Goal: Task Accomplishment & Management: Use online tool/utility

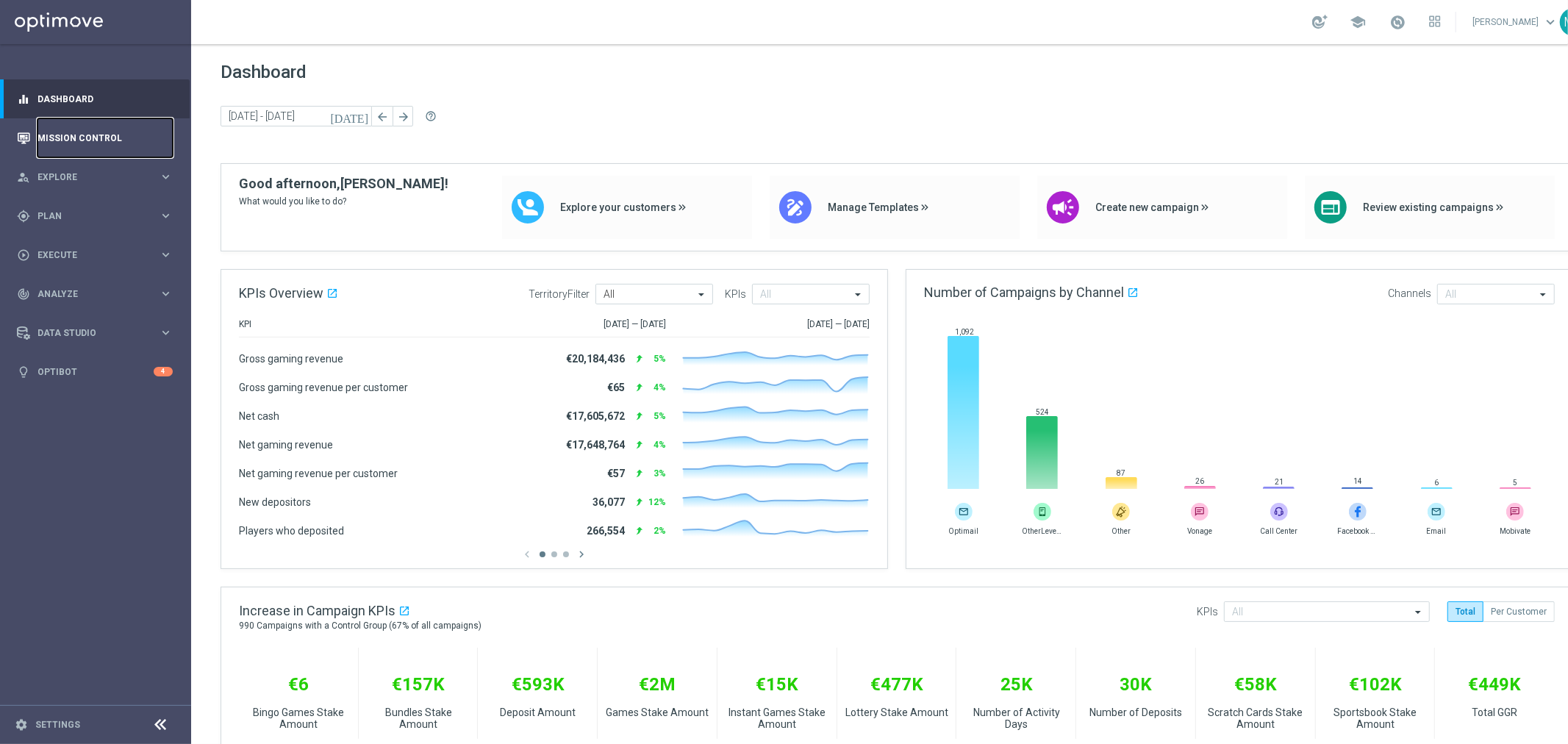
click at [78, 134] on link "Mission Control" at bounding box center [105, 137] width 135 height 39
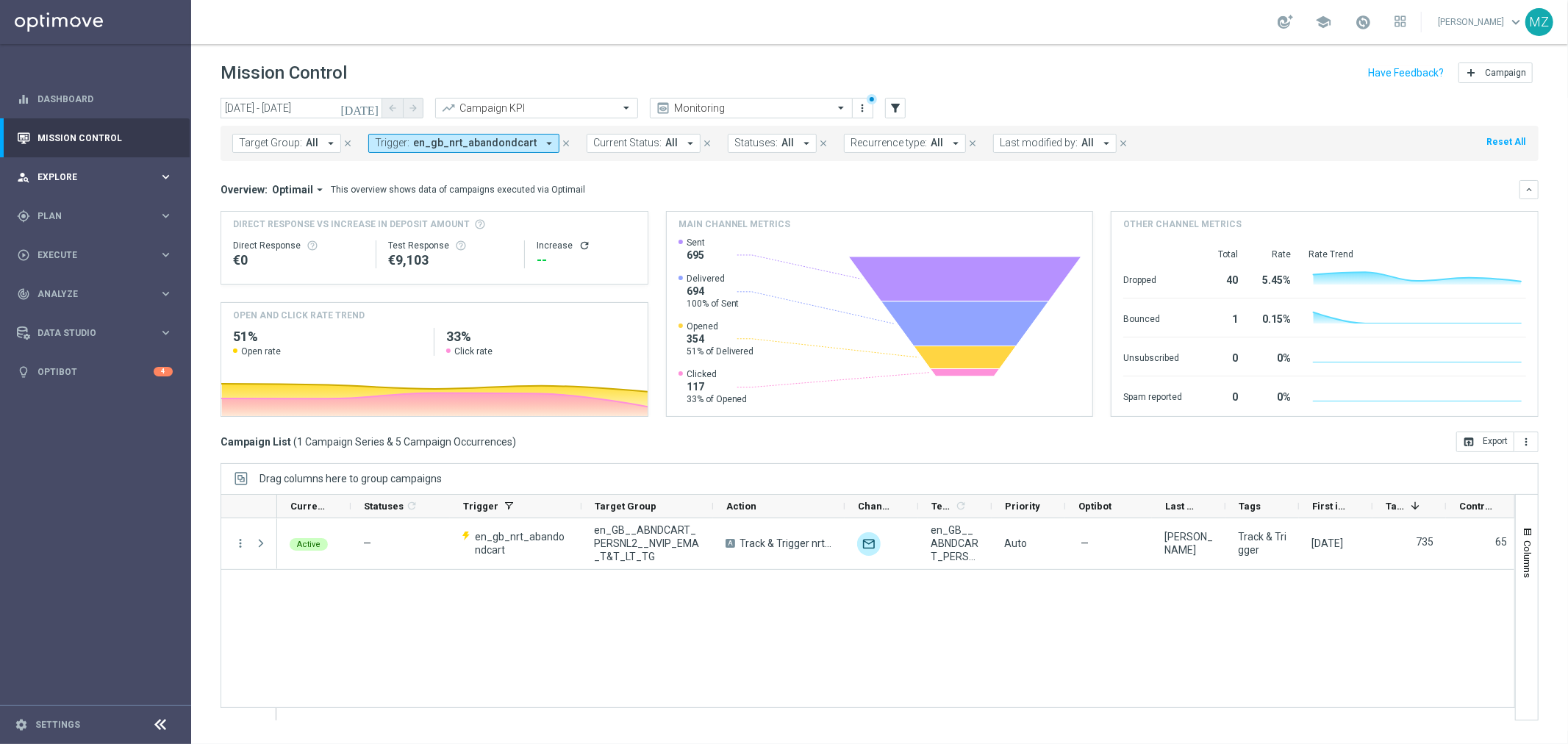
click at [83, 179] on span "Explore" at bounding box center [98, 176] width 121 height 9
click at [77, 377] on div "gps_fixed Plan keyboard_arrow_right" at bounding box center [95, 392] width 190 height 39
click at [71, 247] on link "Target Groups" at bounding box center [96, 245] width 115 height 12
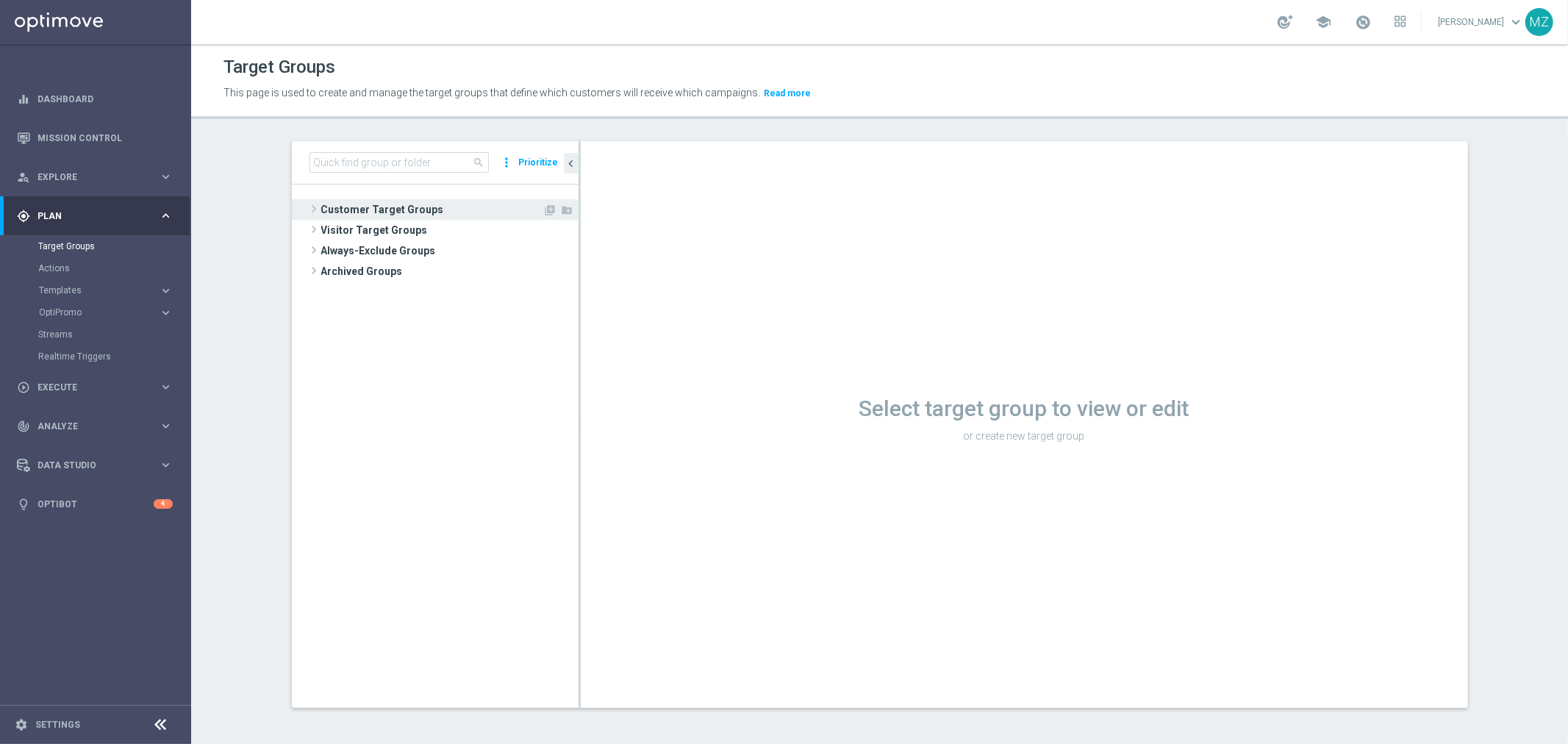
click at [308, 207] on span at bounding box center [314, 208] width 15 height 18
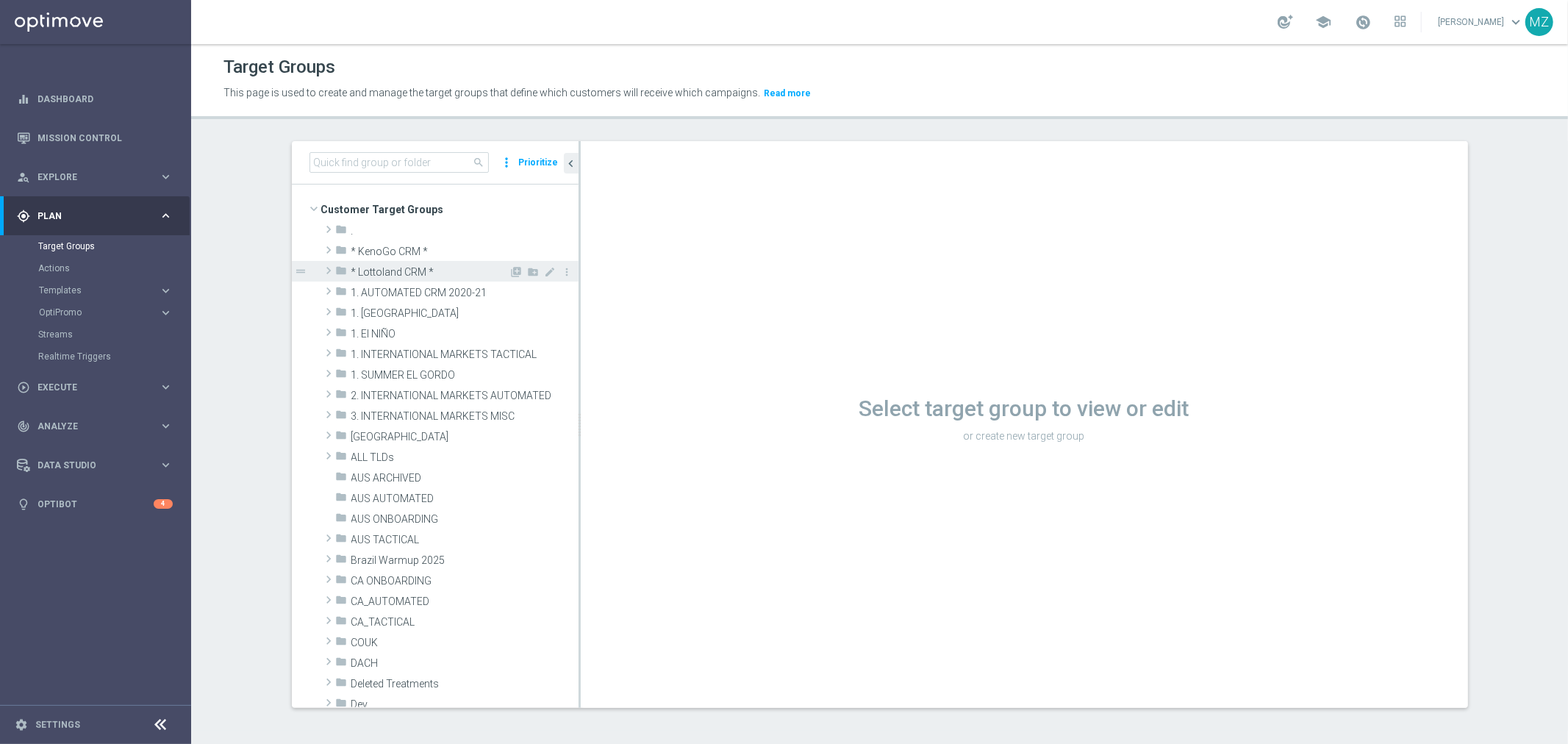
click at [324, 269] on span at bounding box center [329, 270] width 15 height 18
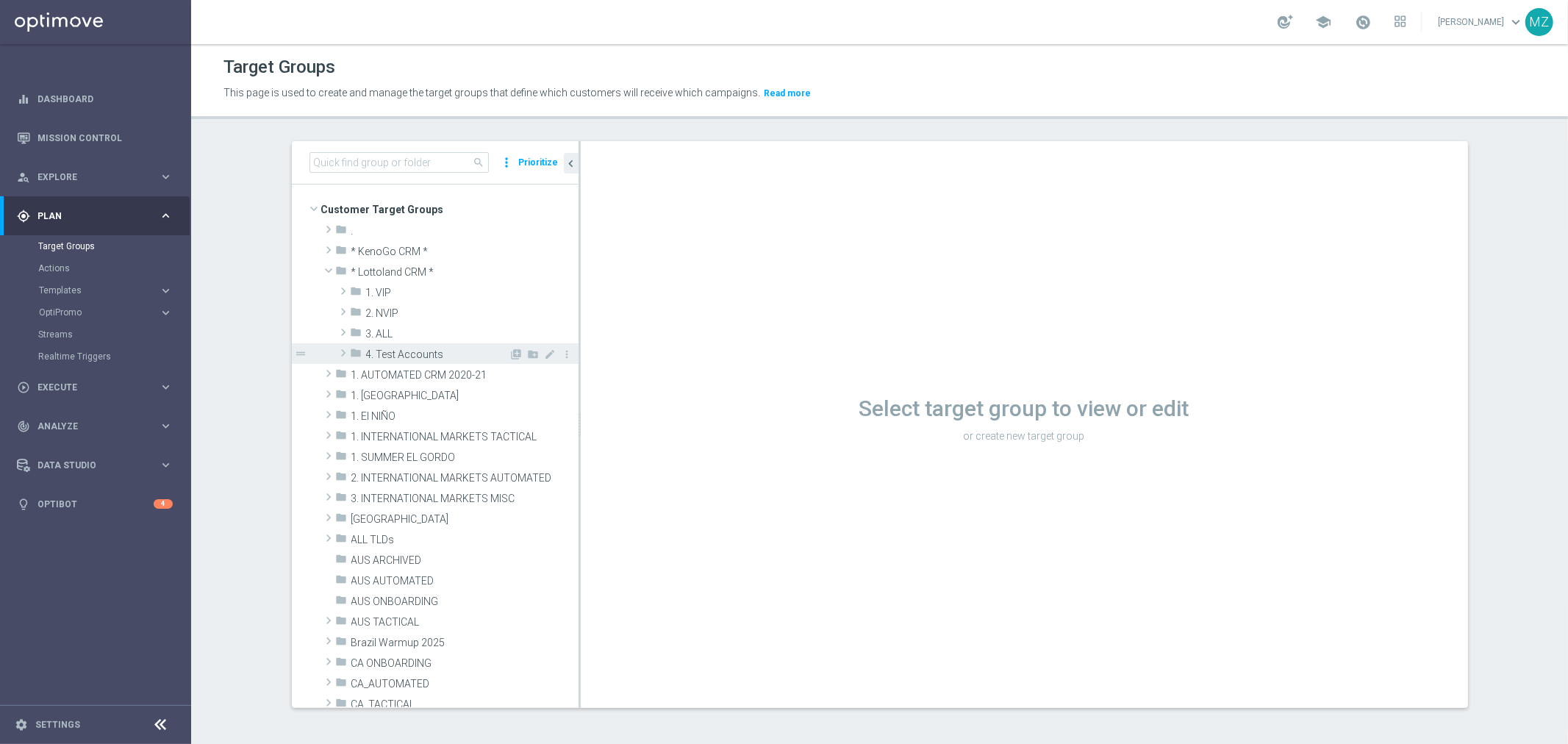
click at [336, 354] on span at bounding box center [343, 353] width 15 height 18
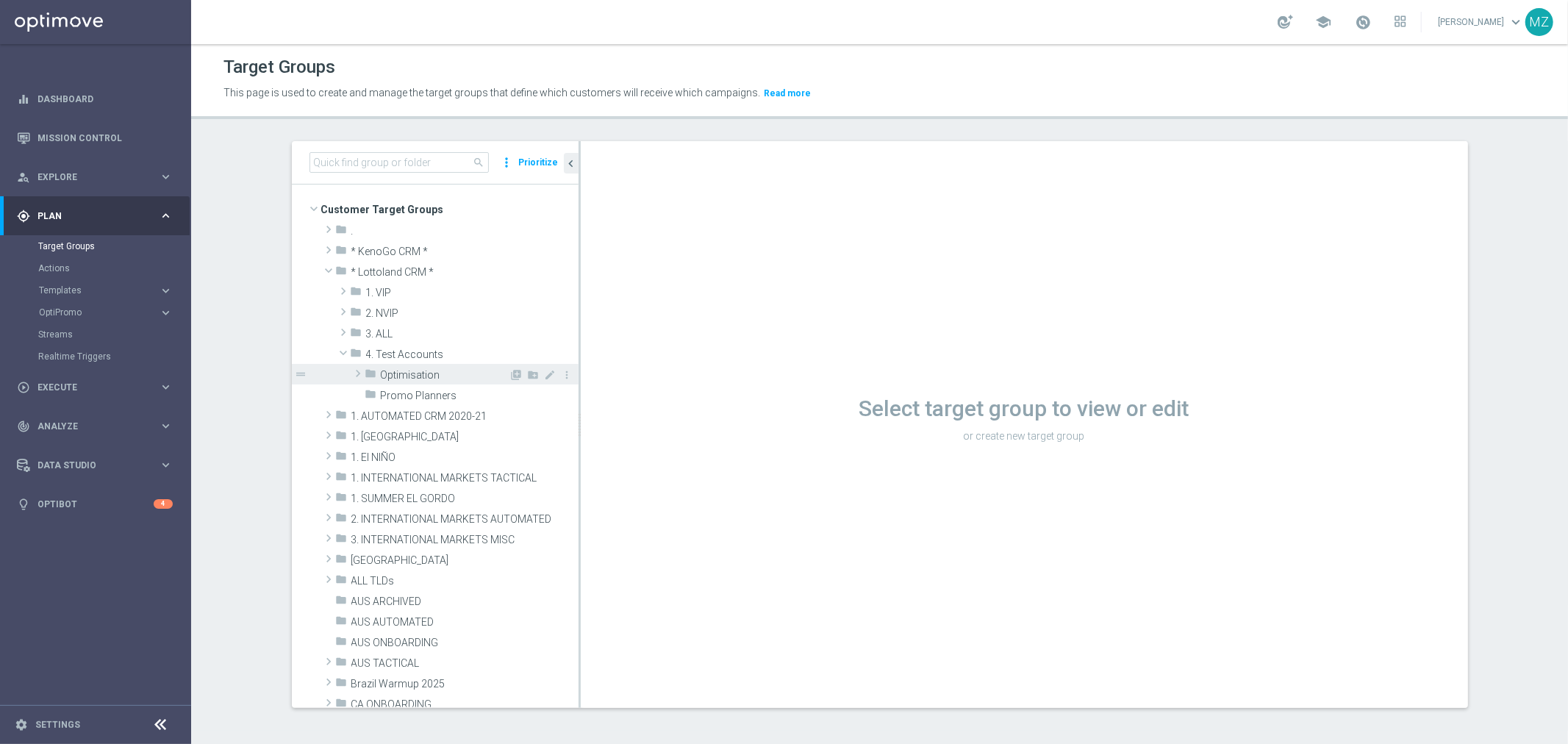
click at [350, 374] on span at bounding box center [357, 373] width 15 height 18
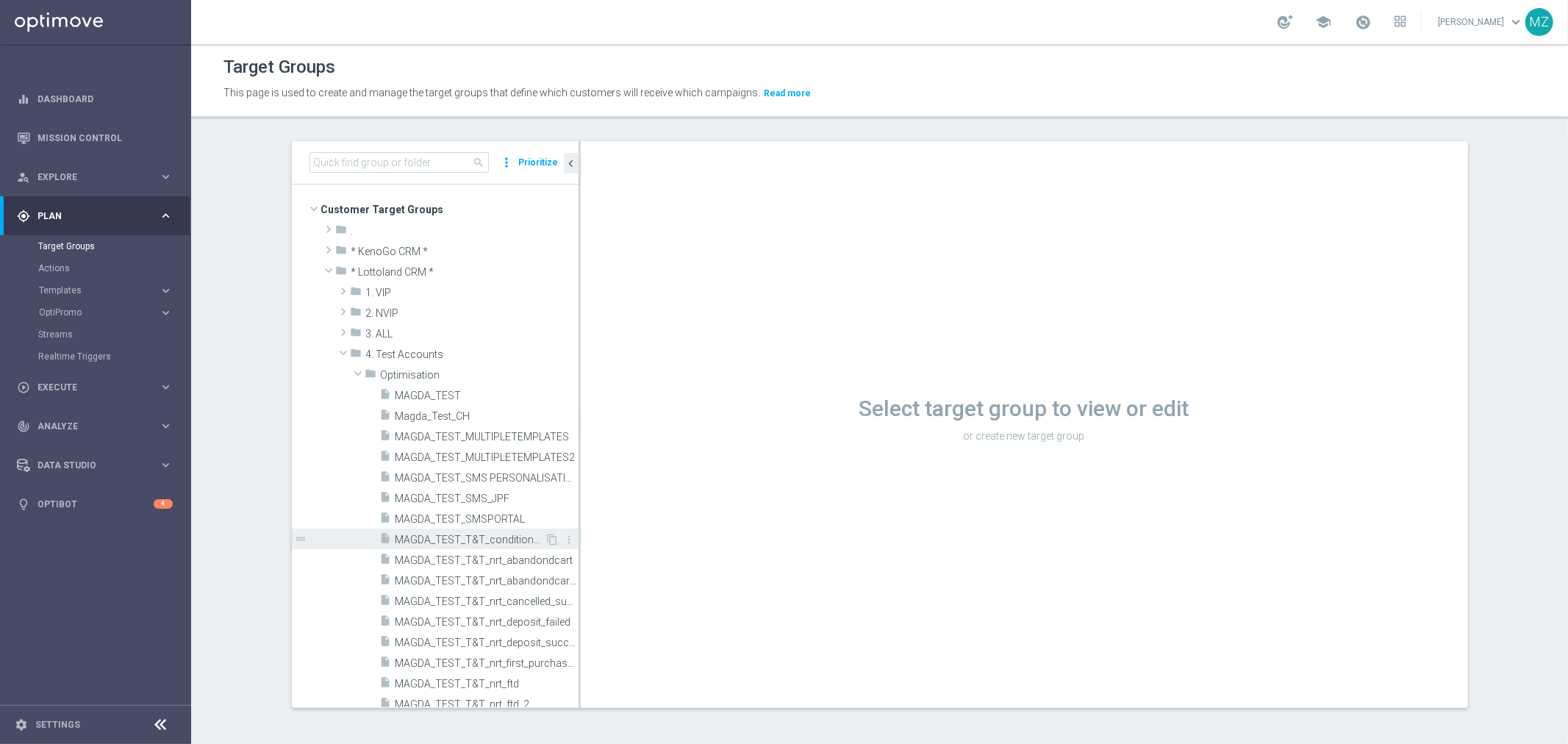
click at [490, 537] on span "MAGDA_TEST_T&T_conditional_tagging" at bounding box center [470, 540] width 150 height 12
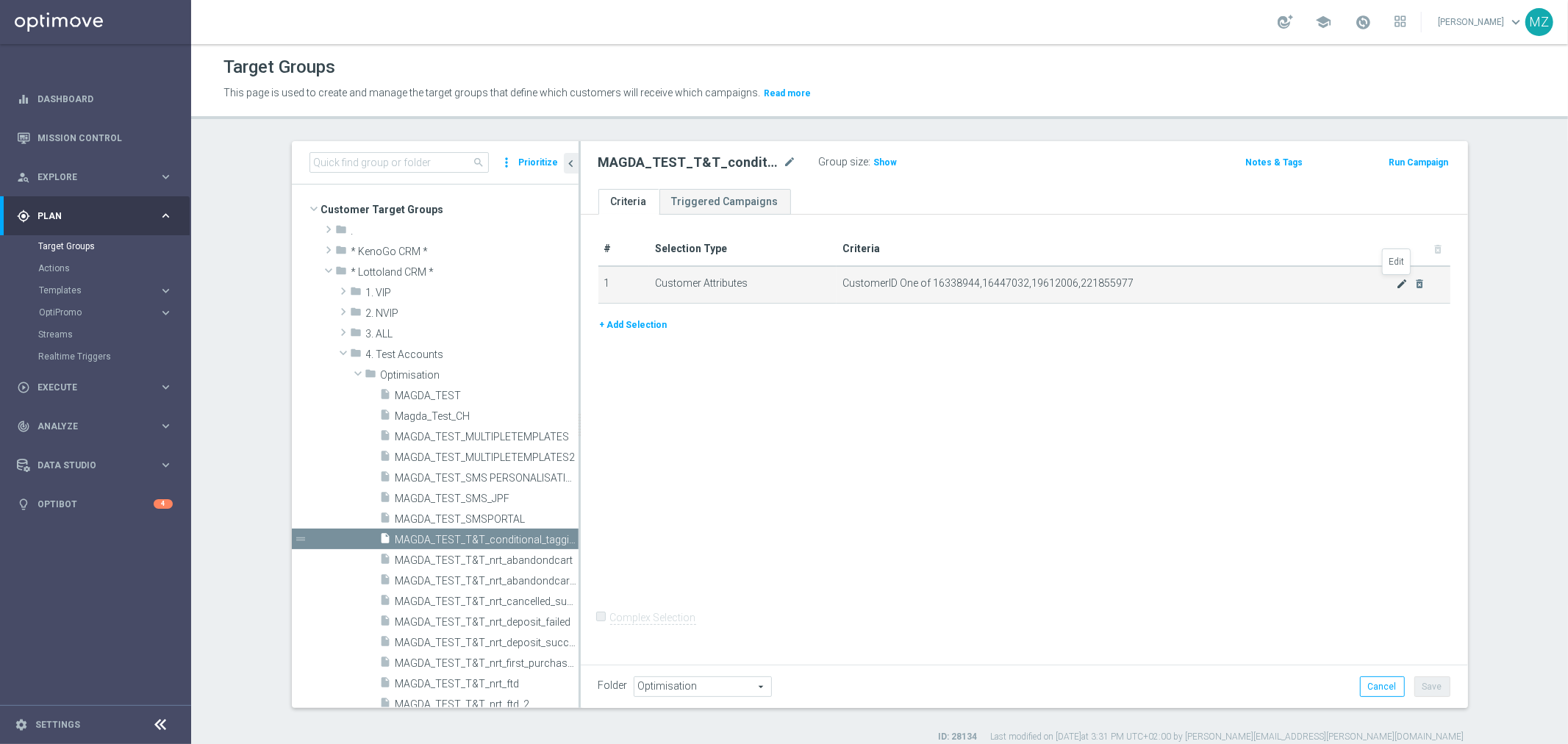
click at [1396, 283] on icon "mode_edit" at bounding box center [1402, 283] width 12 height 12
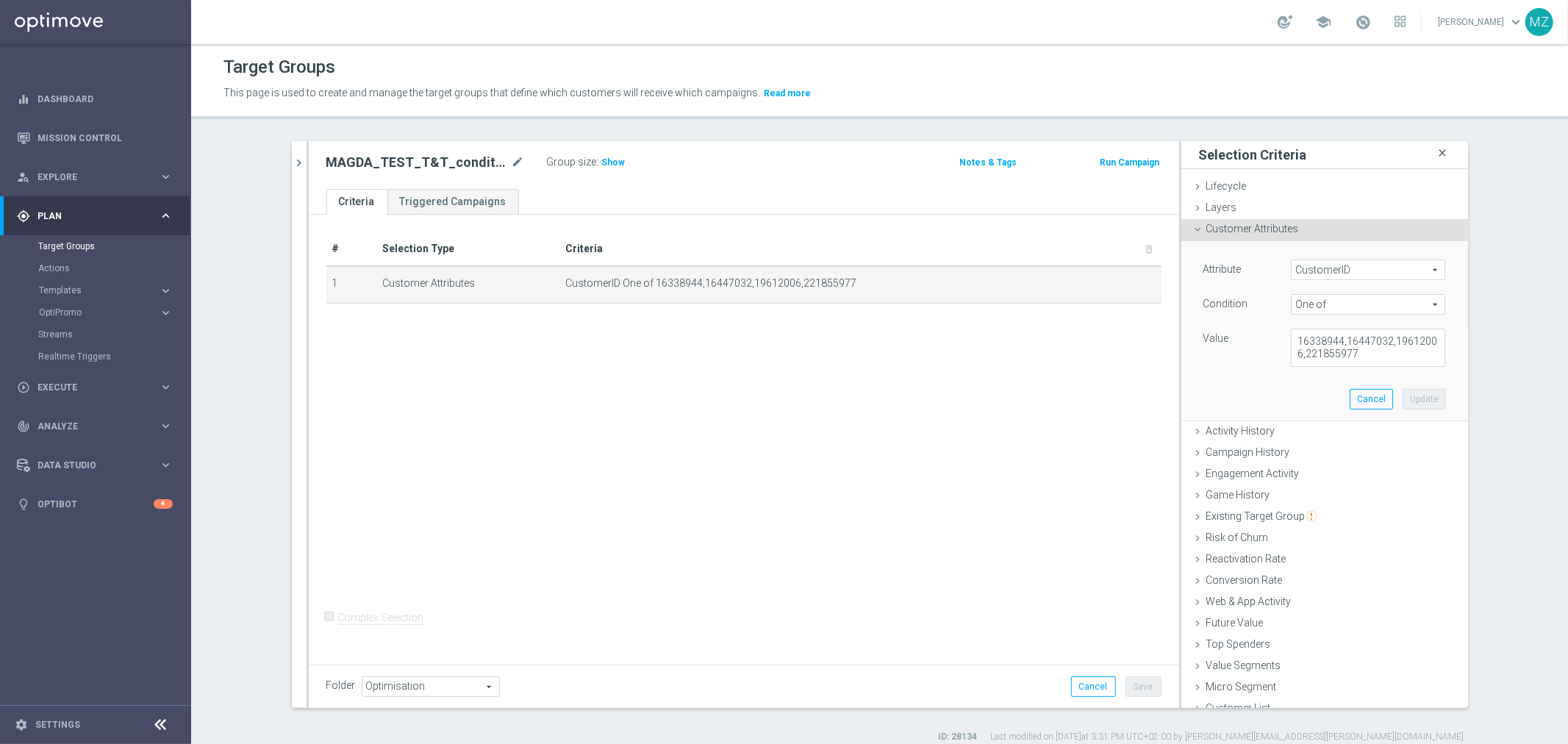
click at [1436, 148] on icon "close" at bounding box center [1443, 154] width 15 height 20
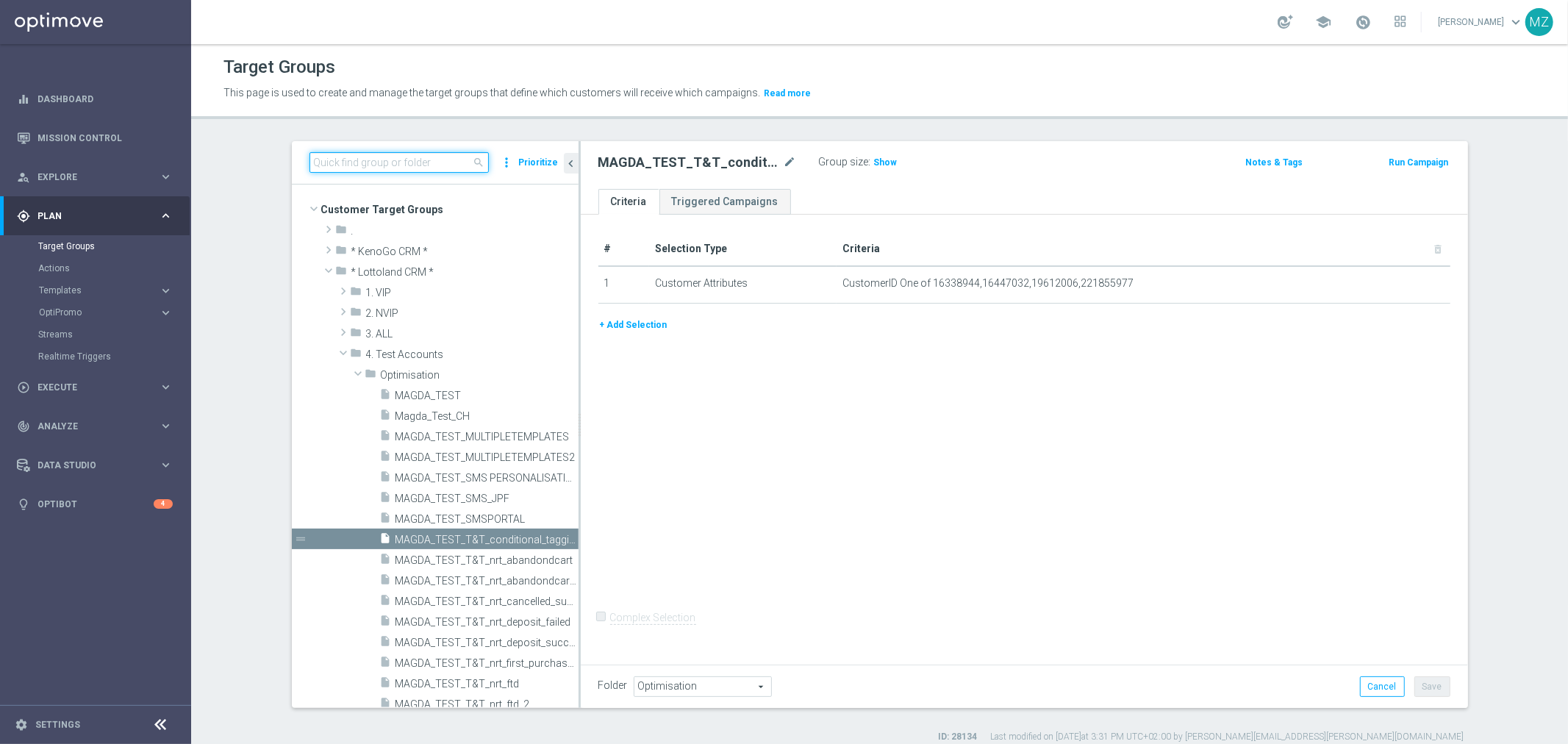
click at [440, 155] on input at bounding box center [399, 162] width 179 height 20
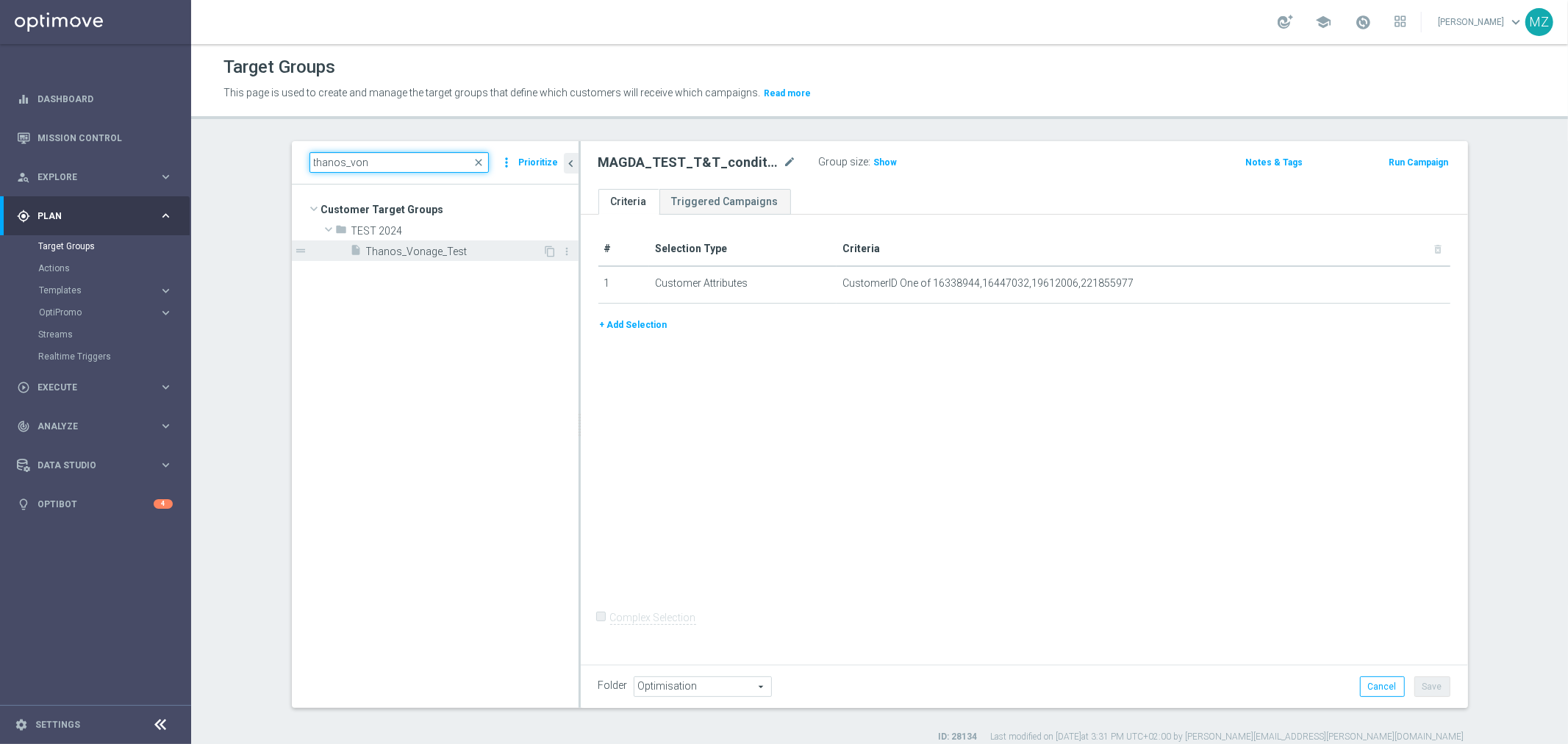
type input "thanos_von"
click at [452, 246] on span "Thanos_Vonage_Test" at bounding box center [455, 252] width 177 height 12
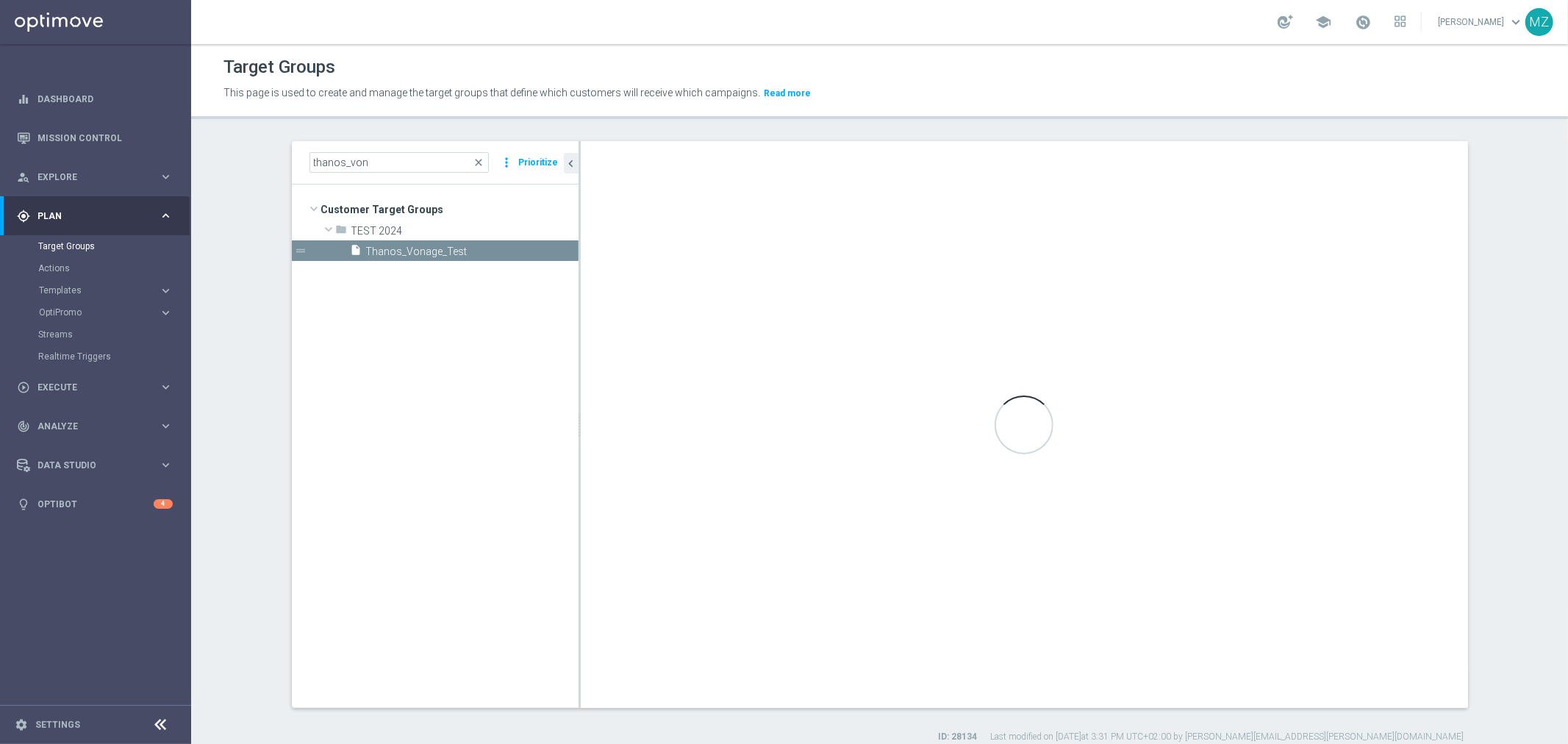
checkbox input "true"
type input "TEST 2024"
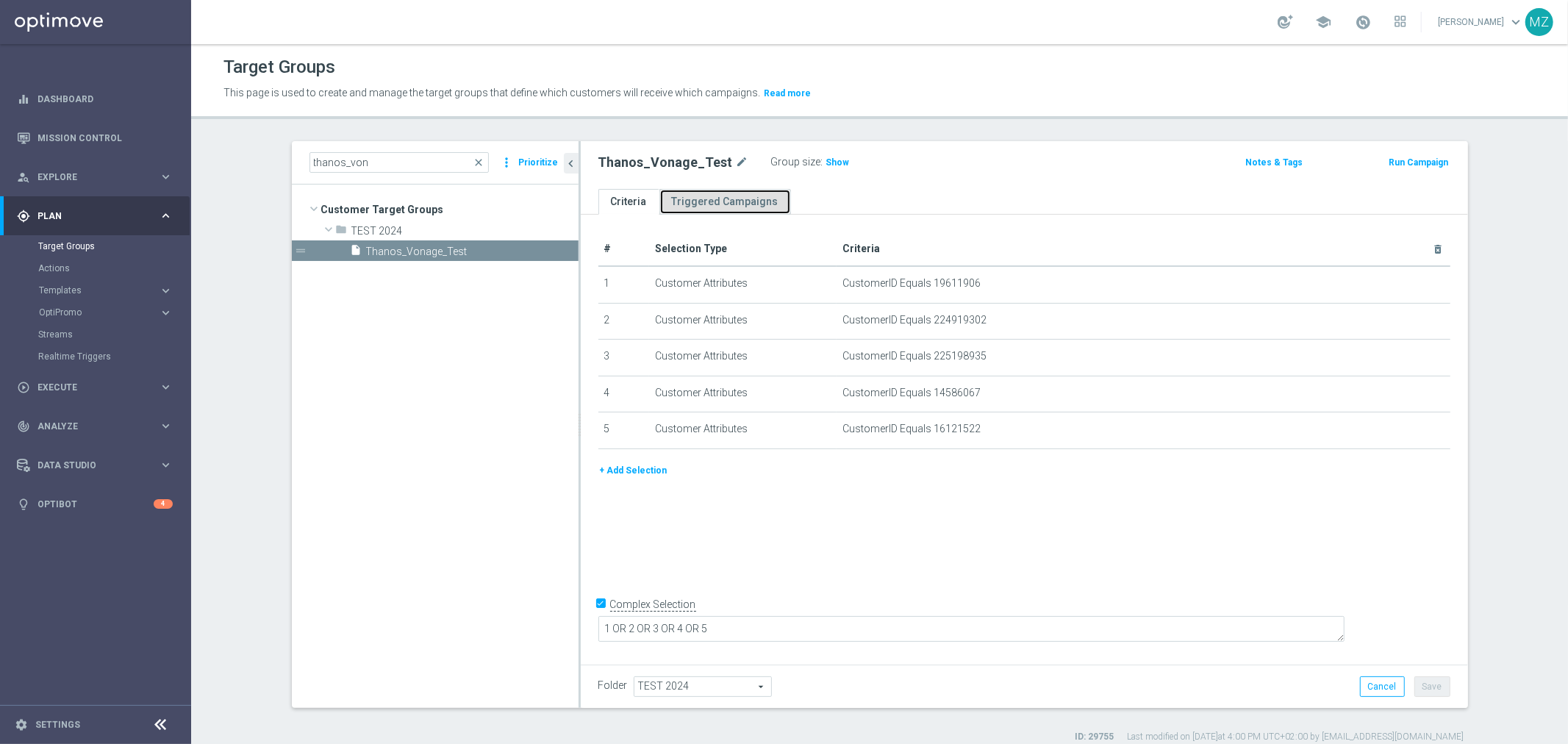
click at [702, 196] on link "Triggered Campaigns" at bounding box center [725, 201] width 131 height 26
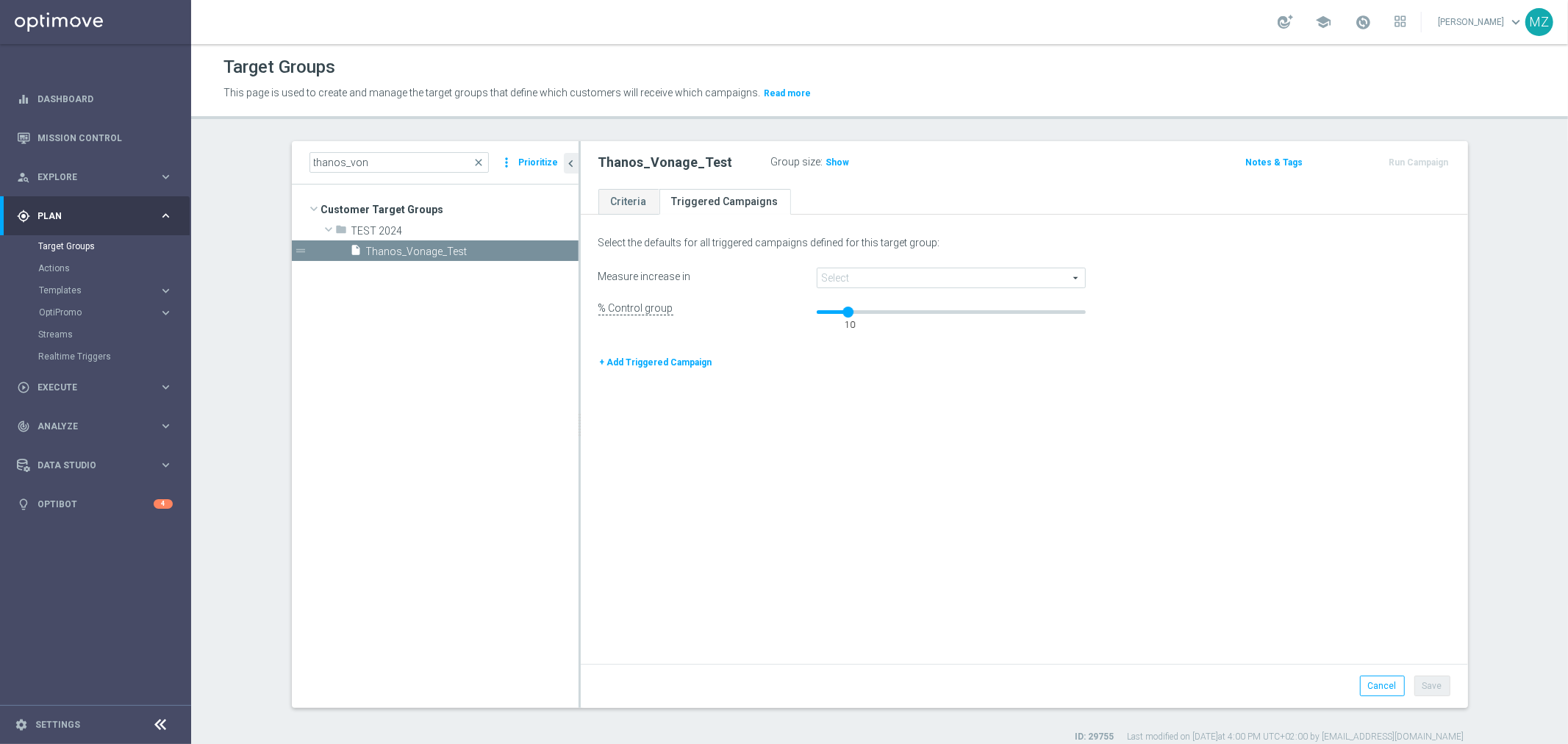
click at [796, 302] on div "% Control group" at bounding box center [696, 311] width 218 height 17
click at [621, 207] on link "Criteria" at bounding box center [629, 201] width 61 height 26
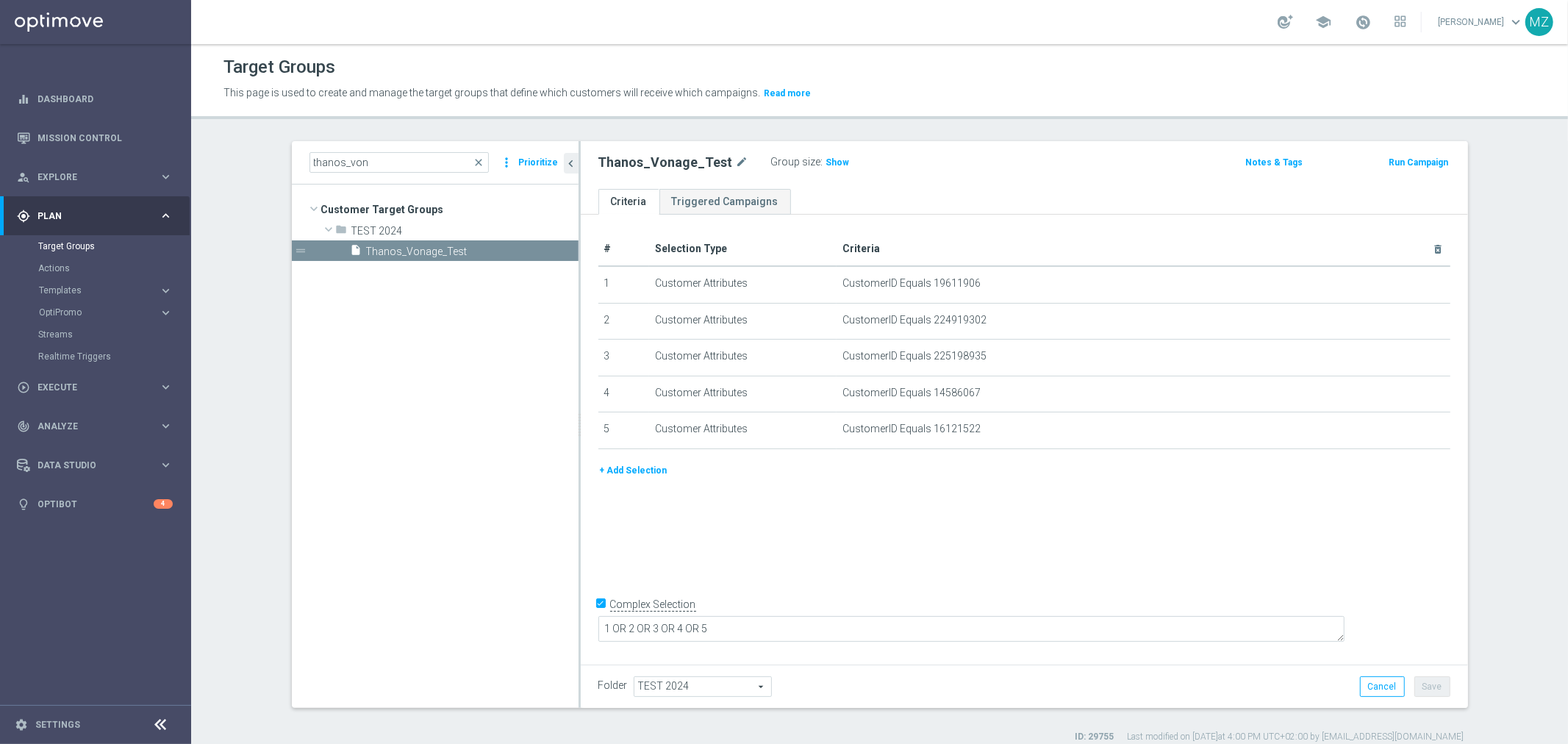
click at [1406, 162] on button "Run Campaign" at bounding box center [1419, 162] width 62 height 16
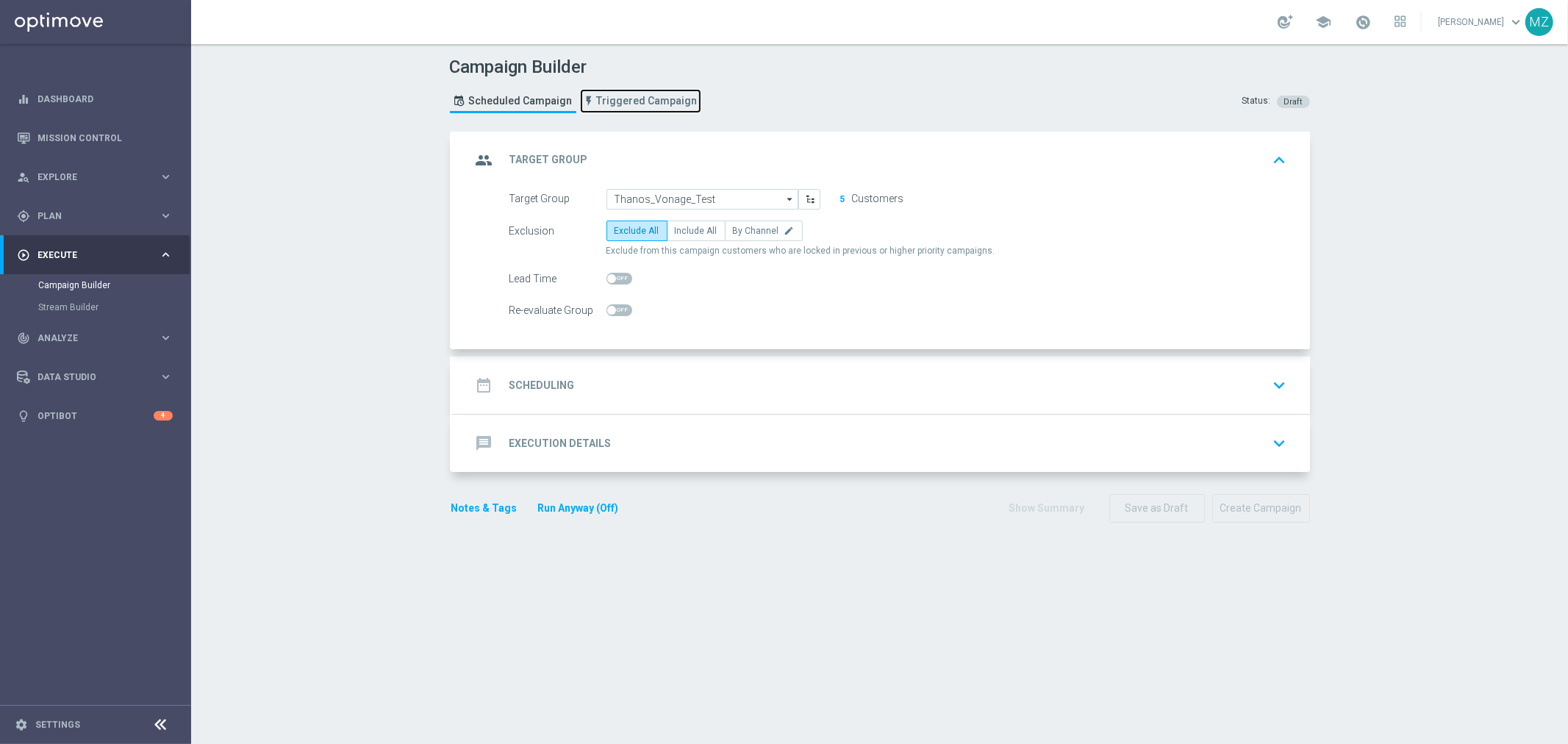
click at [615, 99] on span "Triggered Campaign" at bounding box center [647, 101] width 101 height 12
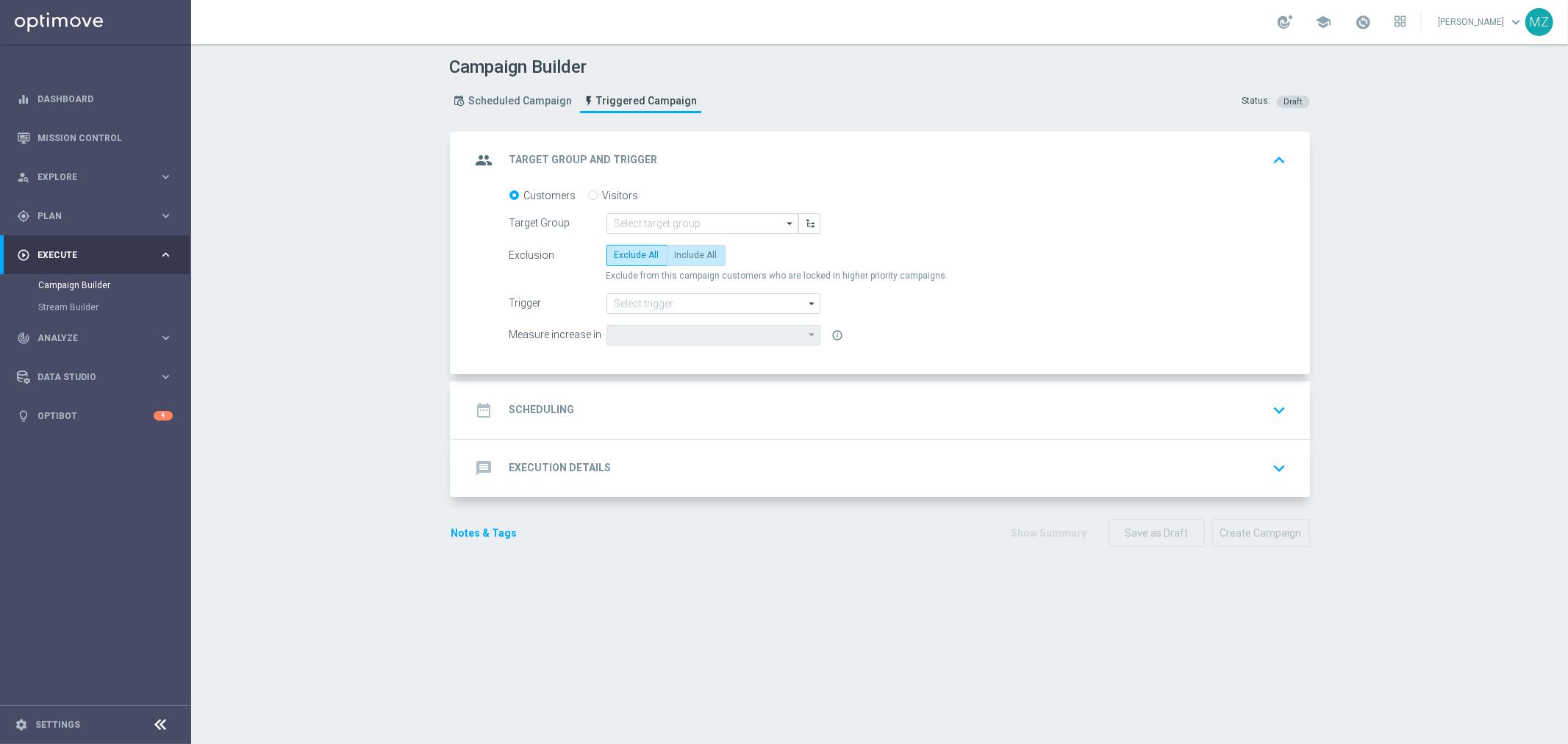
click at [692, 255] on span "Include All" at bounding box center [696, 255] width 43 height 10
click at [685, 255] on input "Include All" at bounding box center [680, 258] width 9 height 9
radio input "true"
click at [664, 302] on input at bounding box center [713, 304] width 214 height 20
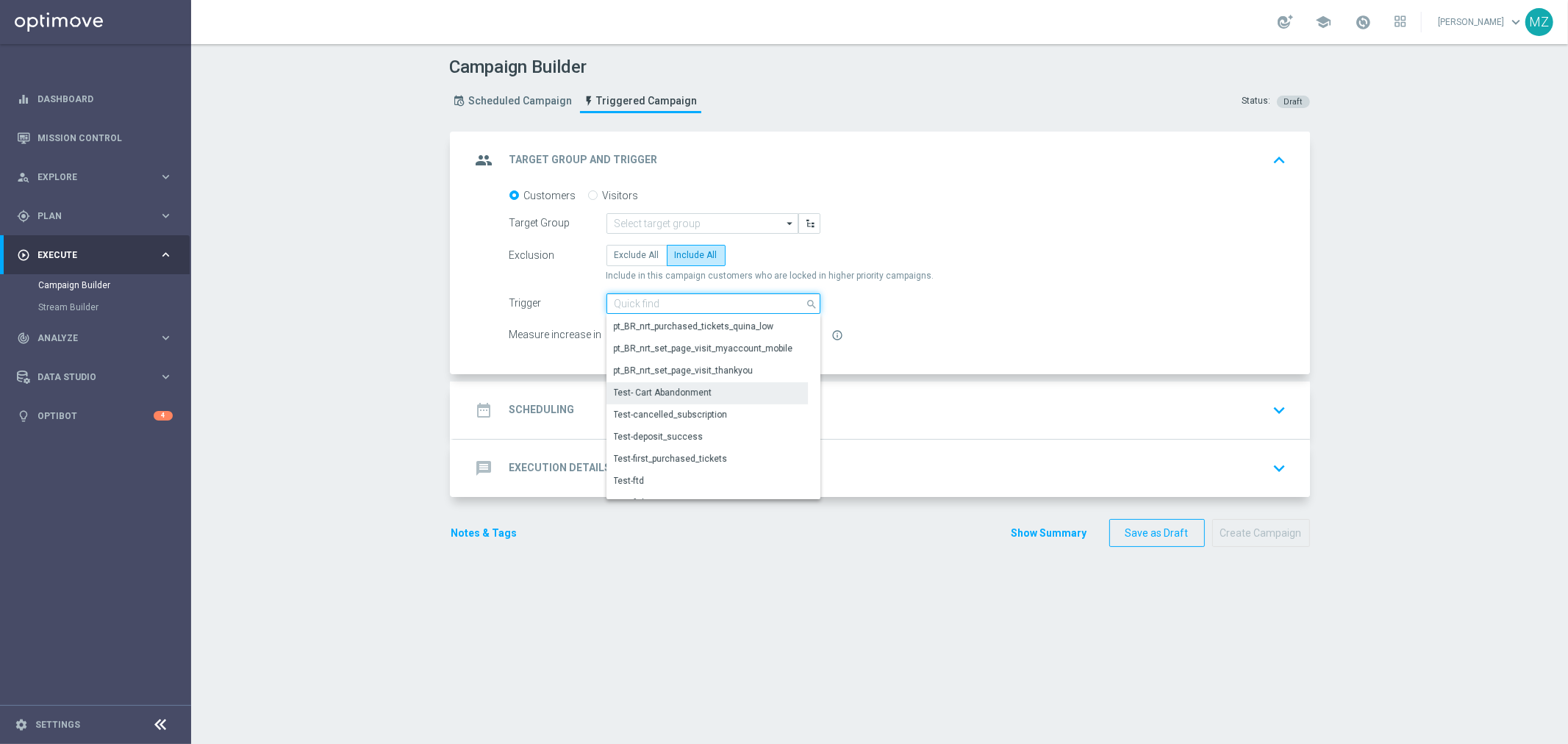
scroll to position [578, 0]
click at [677, 413] on div "Test- Cart Abandonment" at bounding box center [663, 409] width 99 height 13
type input "Test- Cart Abandonment"
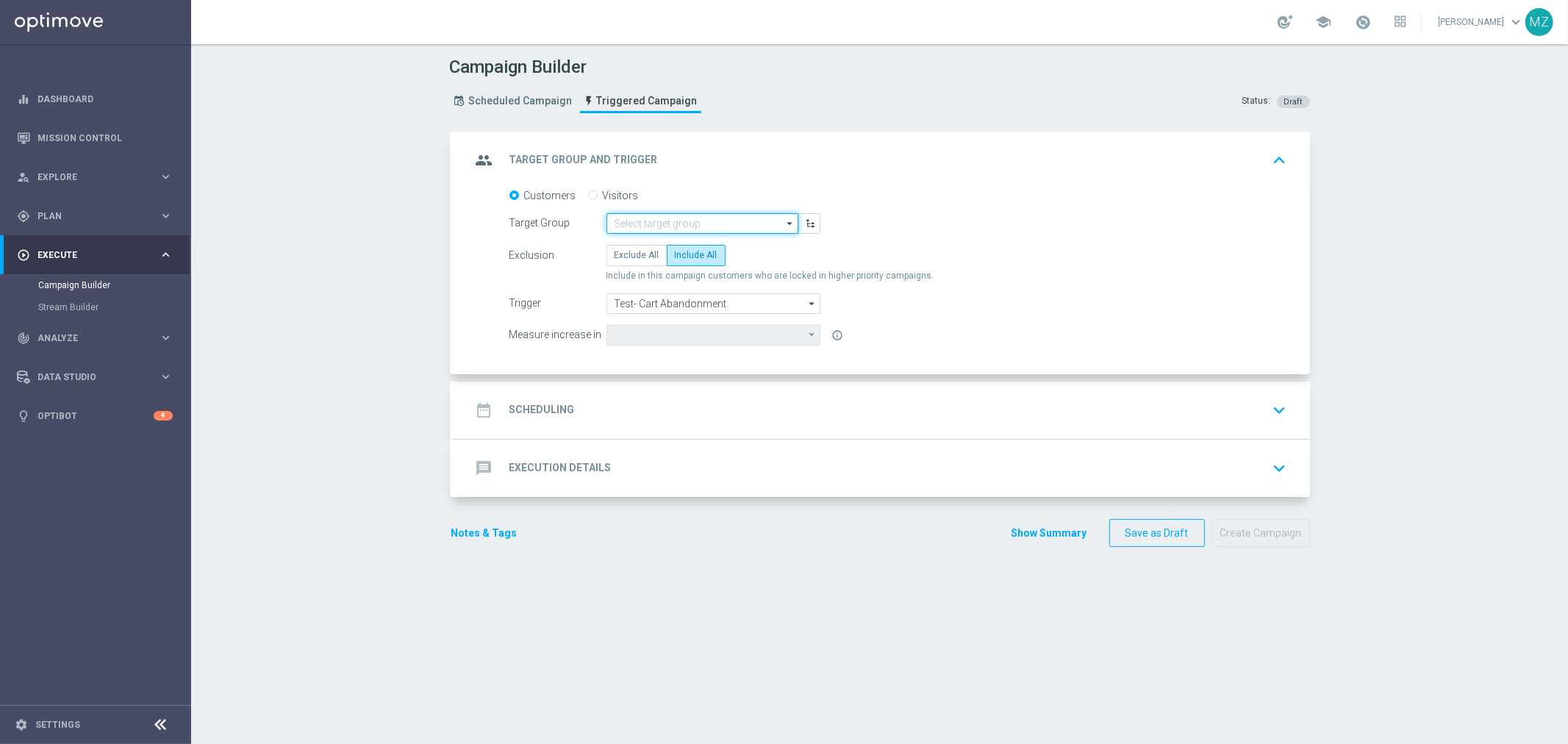
click at [725, 224] on input at bounding box center [702, 223] width 192 height 20
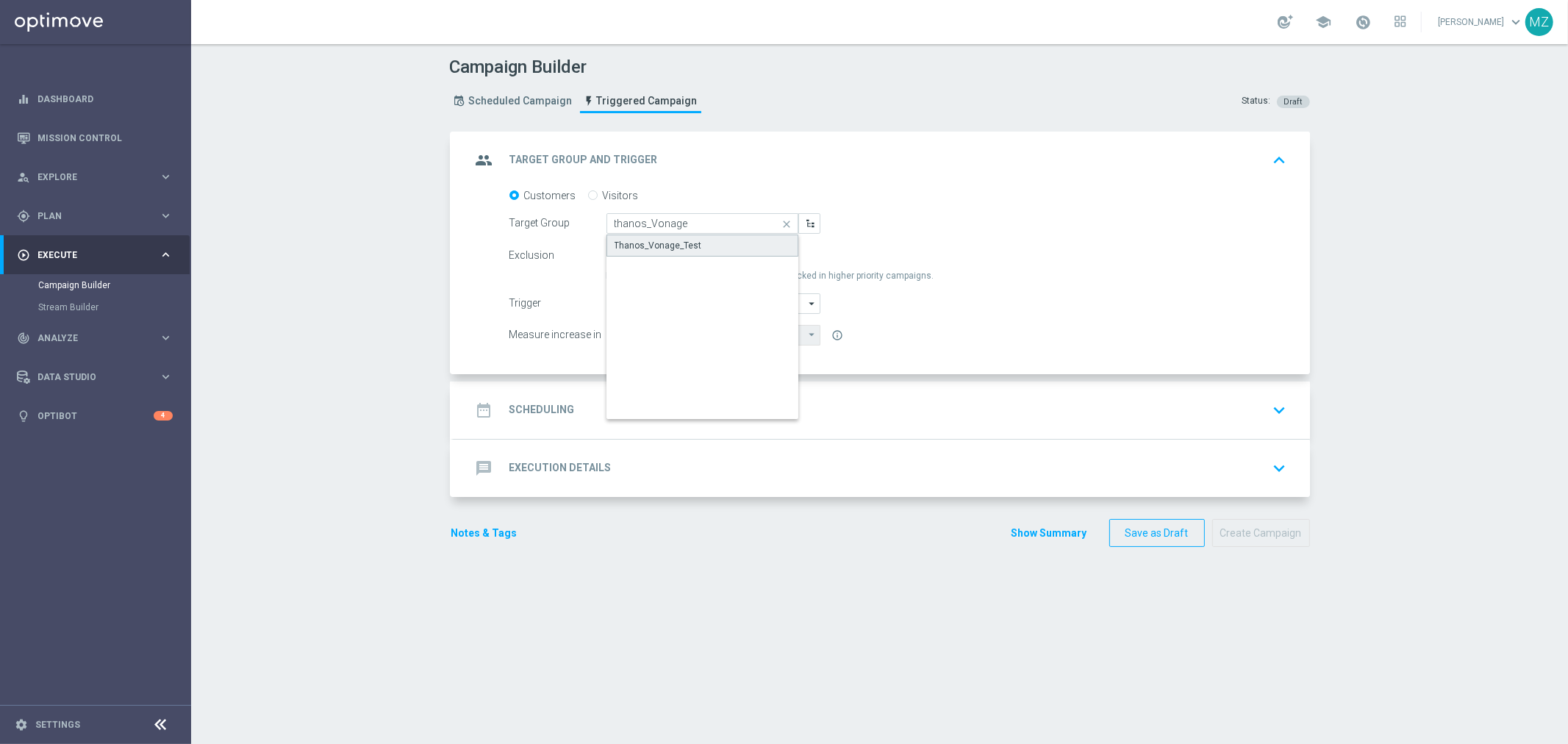
click at [723, 238] on div "Thanos_Vonage_Test" at bounding box center [703, 245] width 193 height 22
type input "Thanos_Vonage_Test"
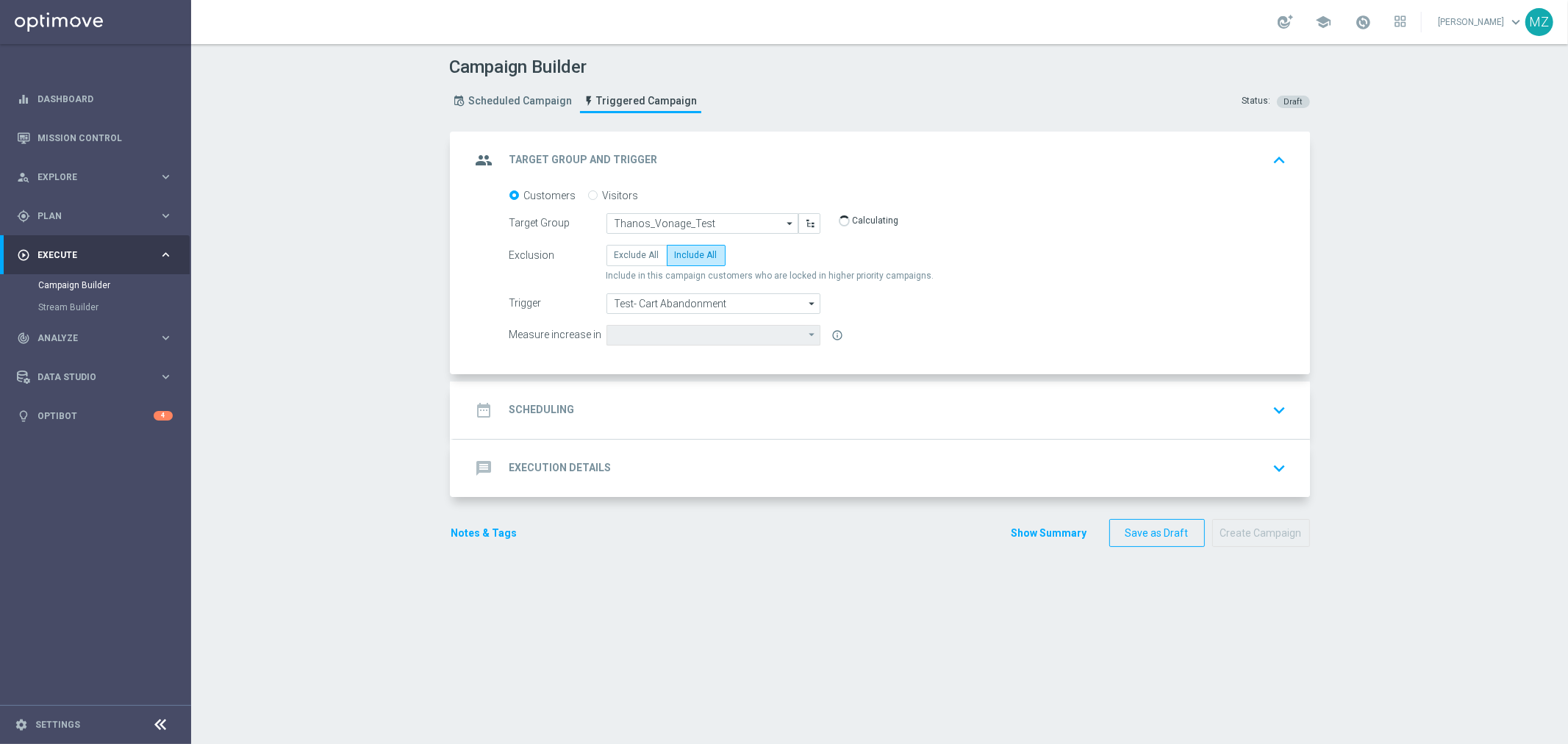
type input "Deposit Amount"
click at [766, 414] on div "date_range Scheduling keyboard_arrow_down" at bounding box center [882, 410] width 821 height 28
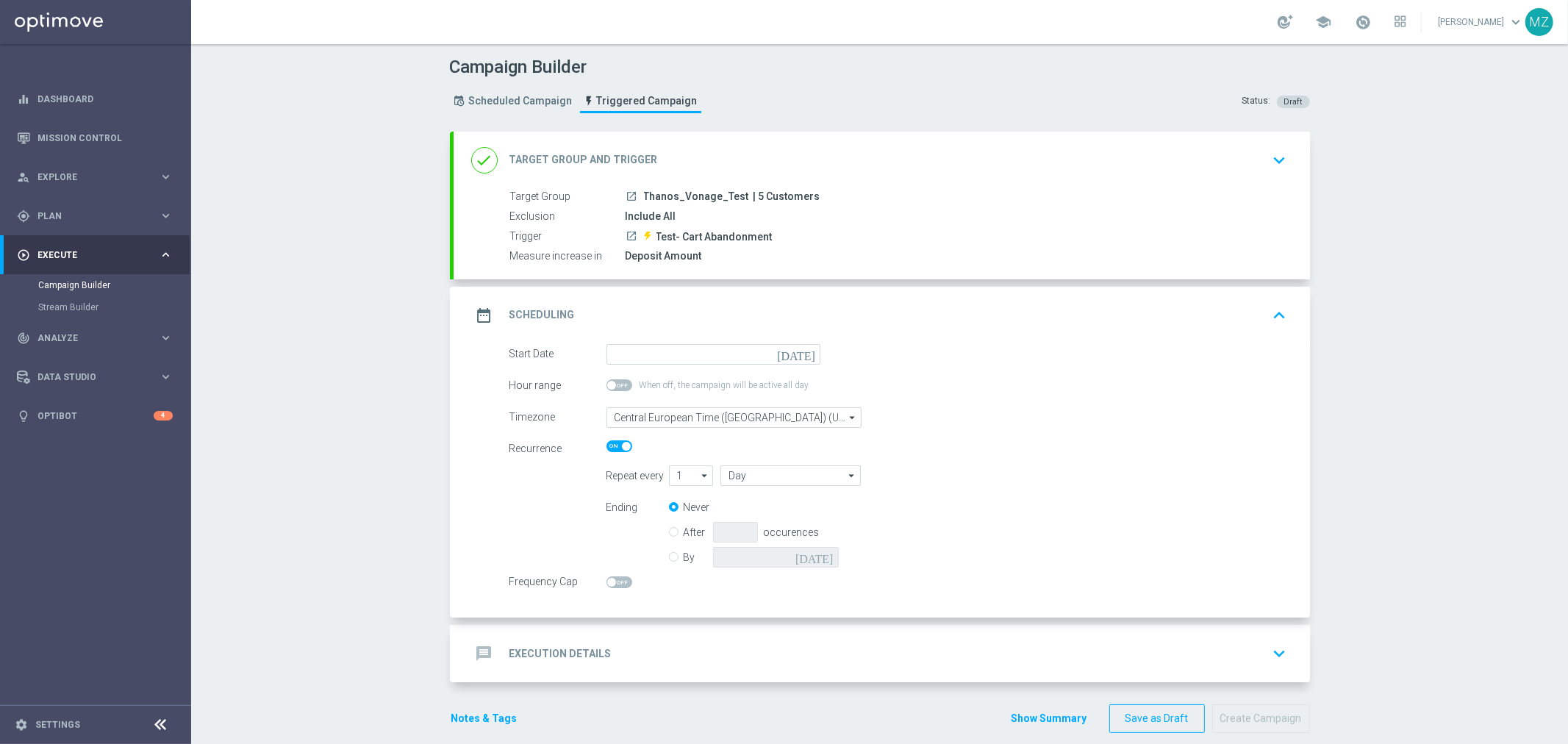
click at [801, 354] on icon "[DATE]" at bounding box center [799, 352] width 44 height 16
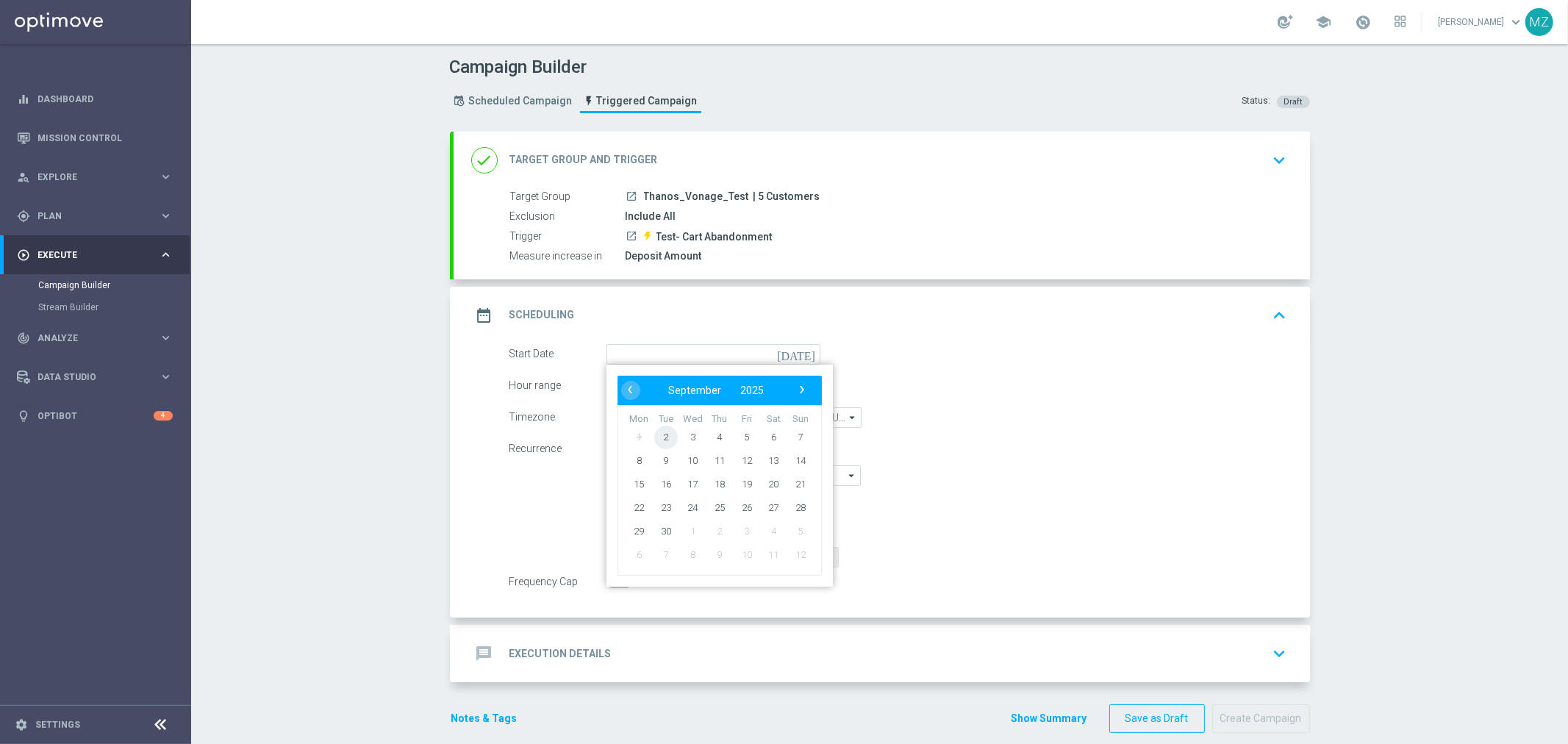
click at [664, 440] on span "2" at bounding box center [665, 436] width 23 height 23
type input "[DATE]"
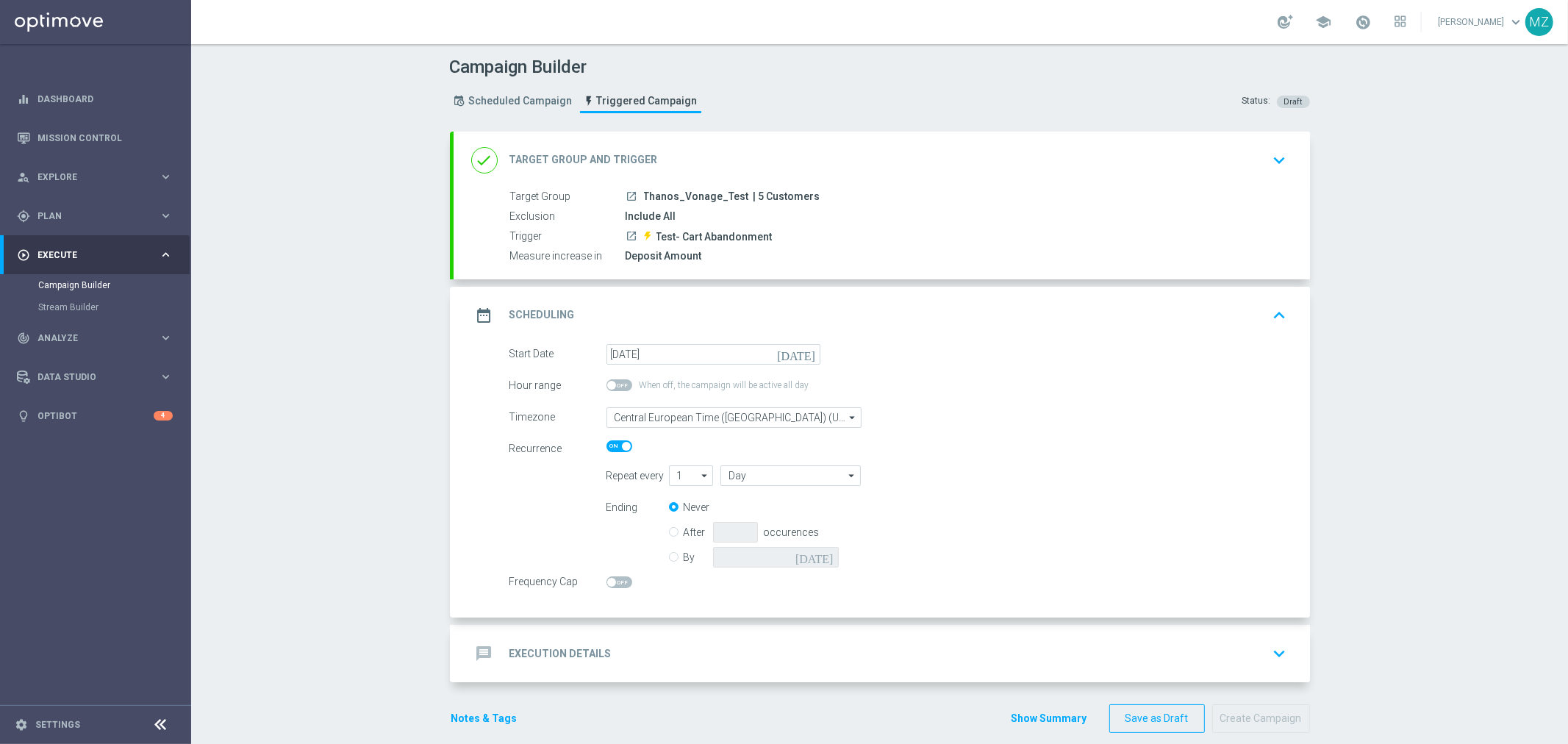
click at [1277, 648] on icon "keyboard_arrow_down" at bounding box center [1280, 653] width 22 height 22
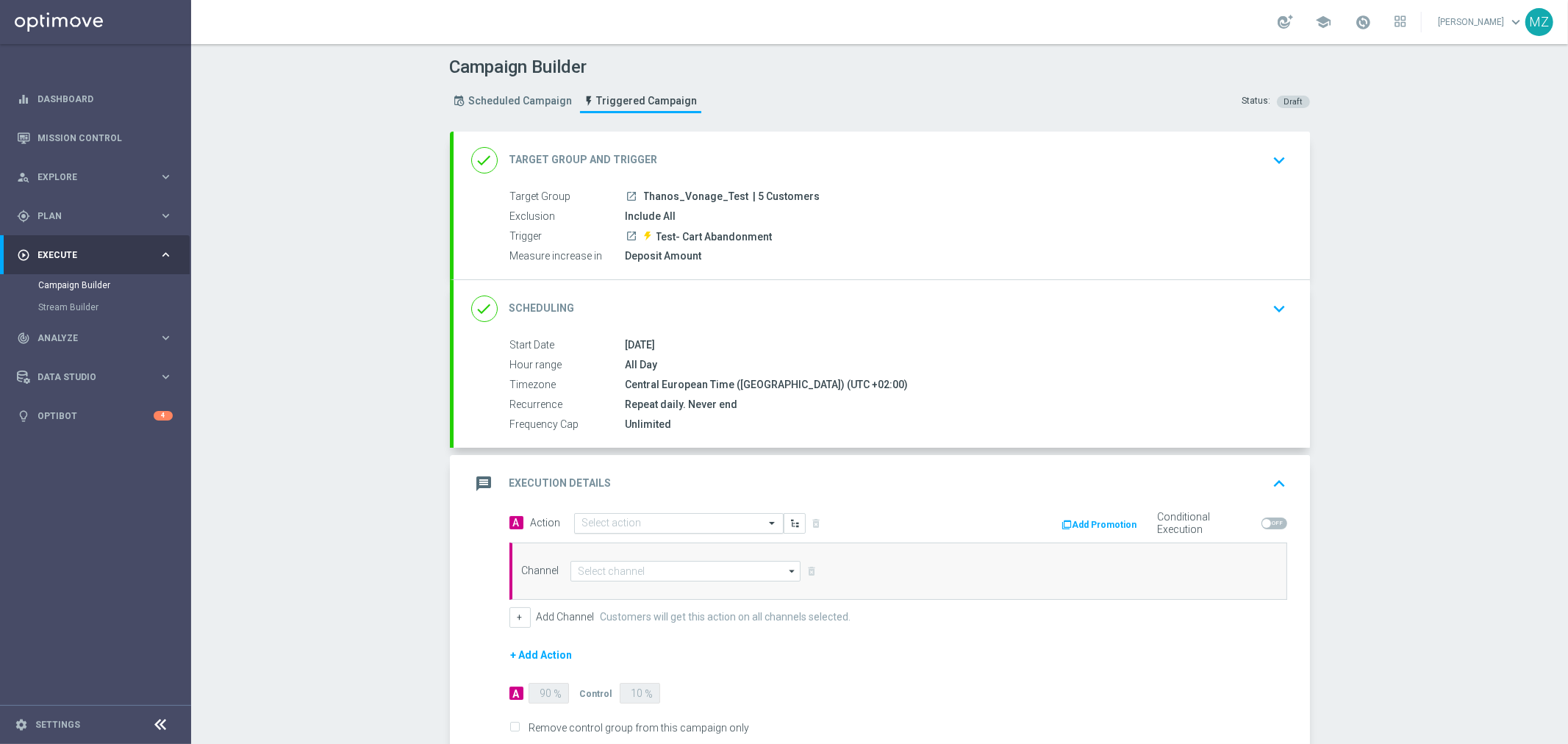
click at [650, 522] on input "text" at bounding box center [664, 523] width 164 height 12
click at [643, 548] on div "MAGDA_TEST edit" at bounding box center [678, 548] width 193 height 24
type input "[PERSON_NAME]"
click at [611, 572] on input at bounding box center [685, 571] width 231 height 20
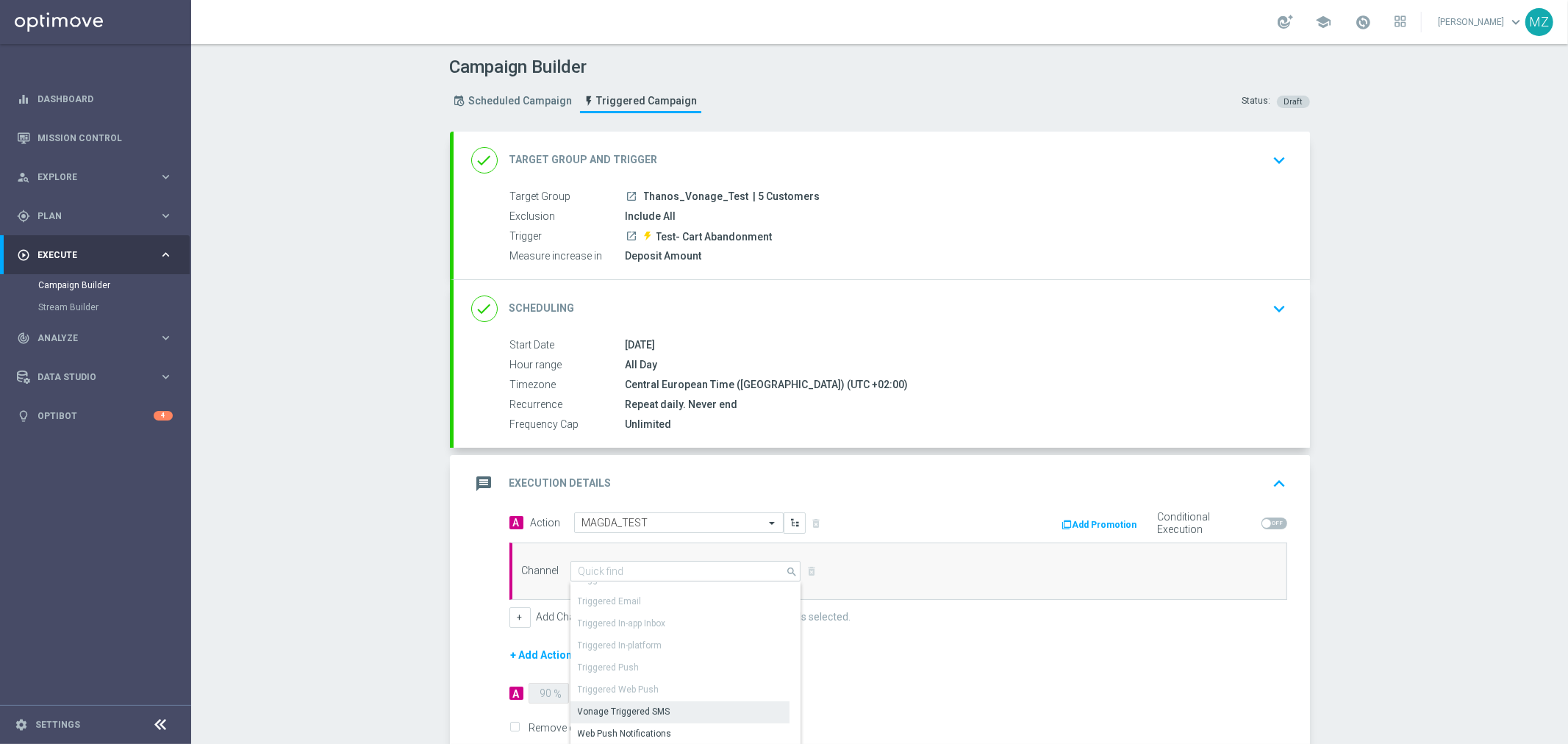
click at [673, 713] on div "Vonage Triggered SMS" at bounding box center [680, 711] width 219 height 20
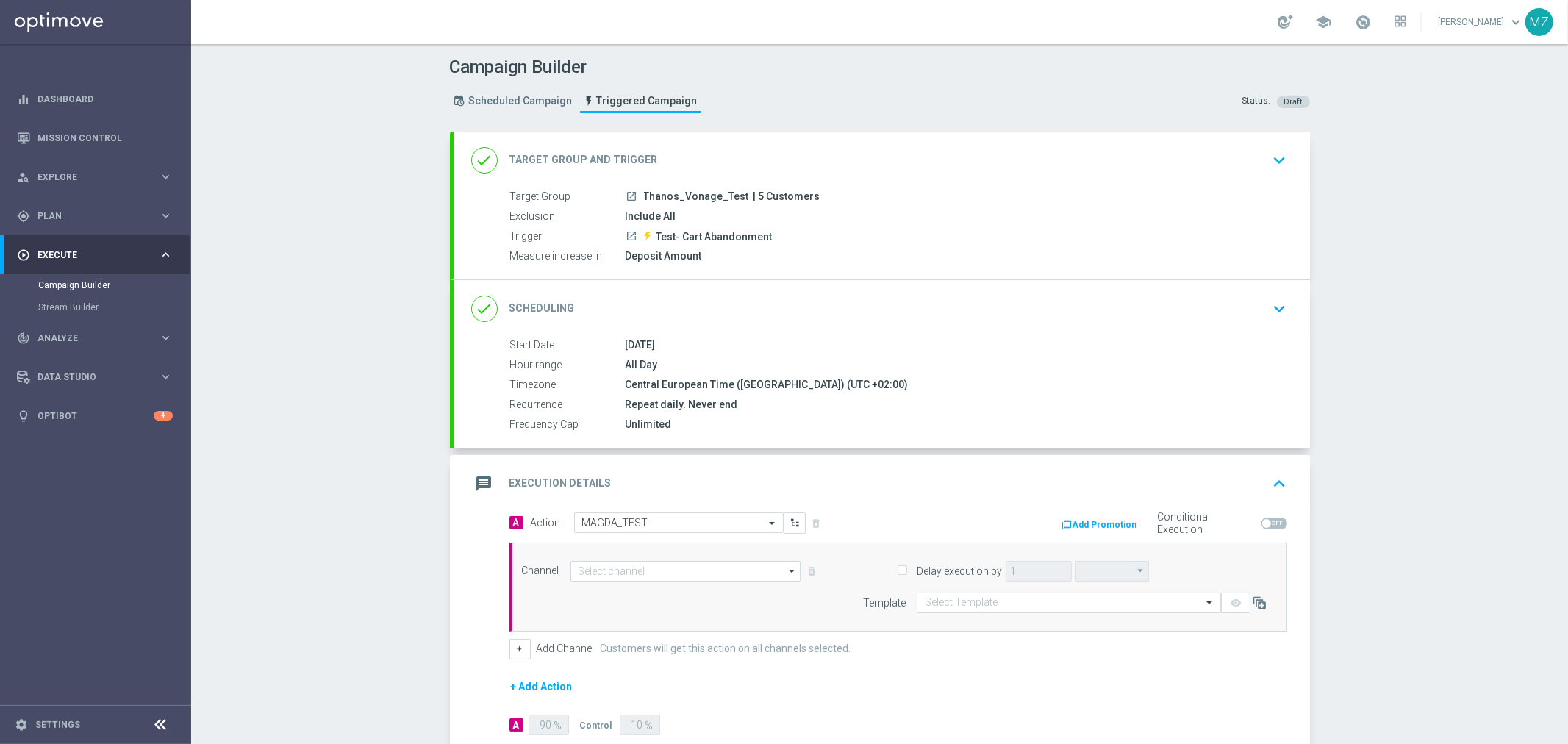
type input "Vonage Triggered SMS"
type input "hours"
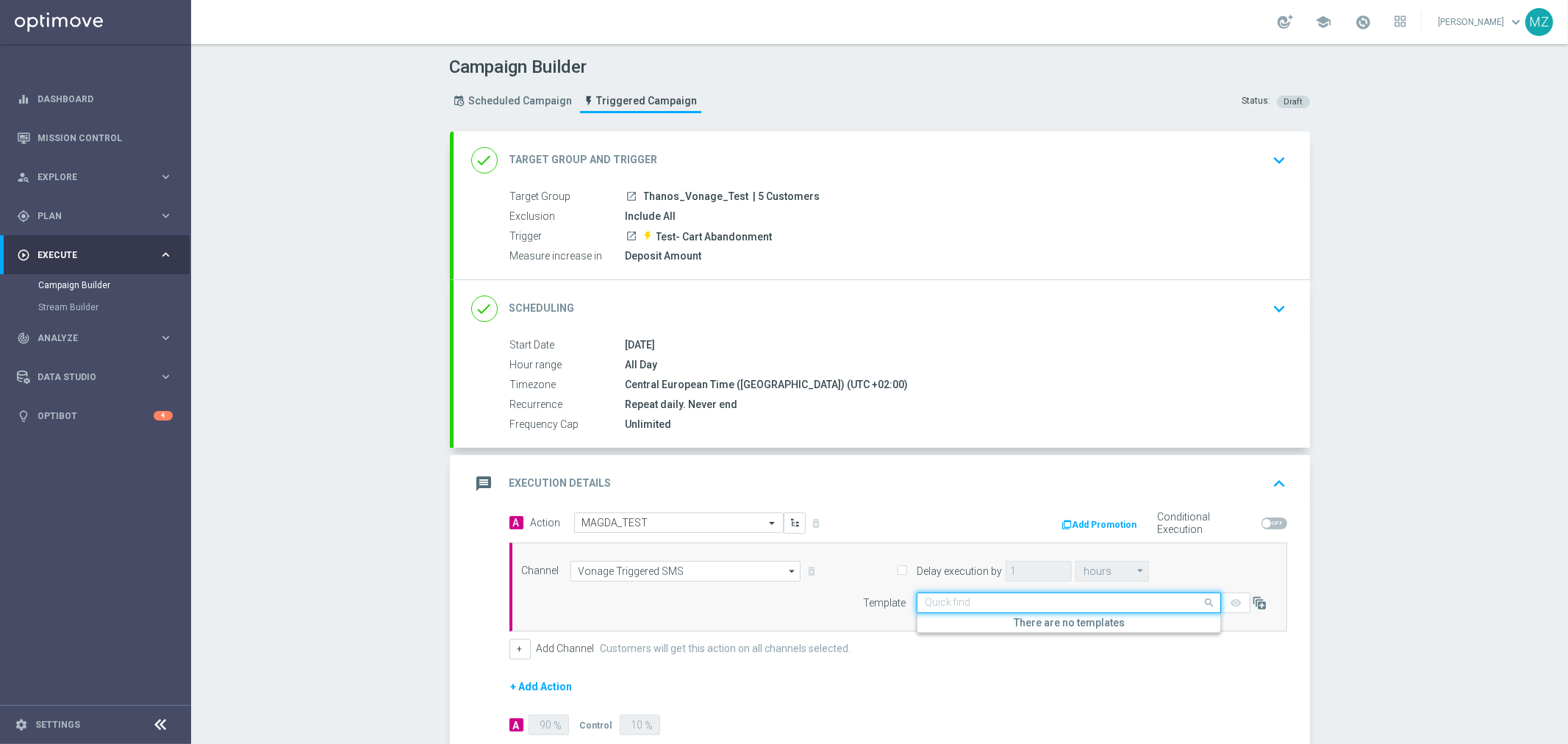
click at [1071, 608] on div "Quick find" at bounding box center [1069, 603] width 305 height 20
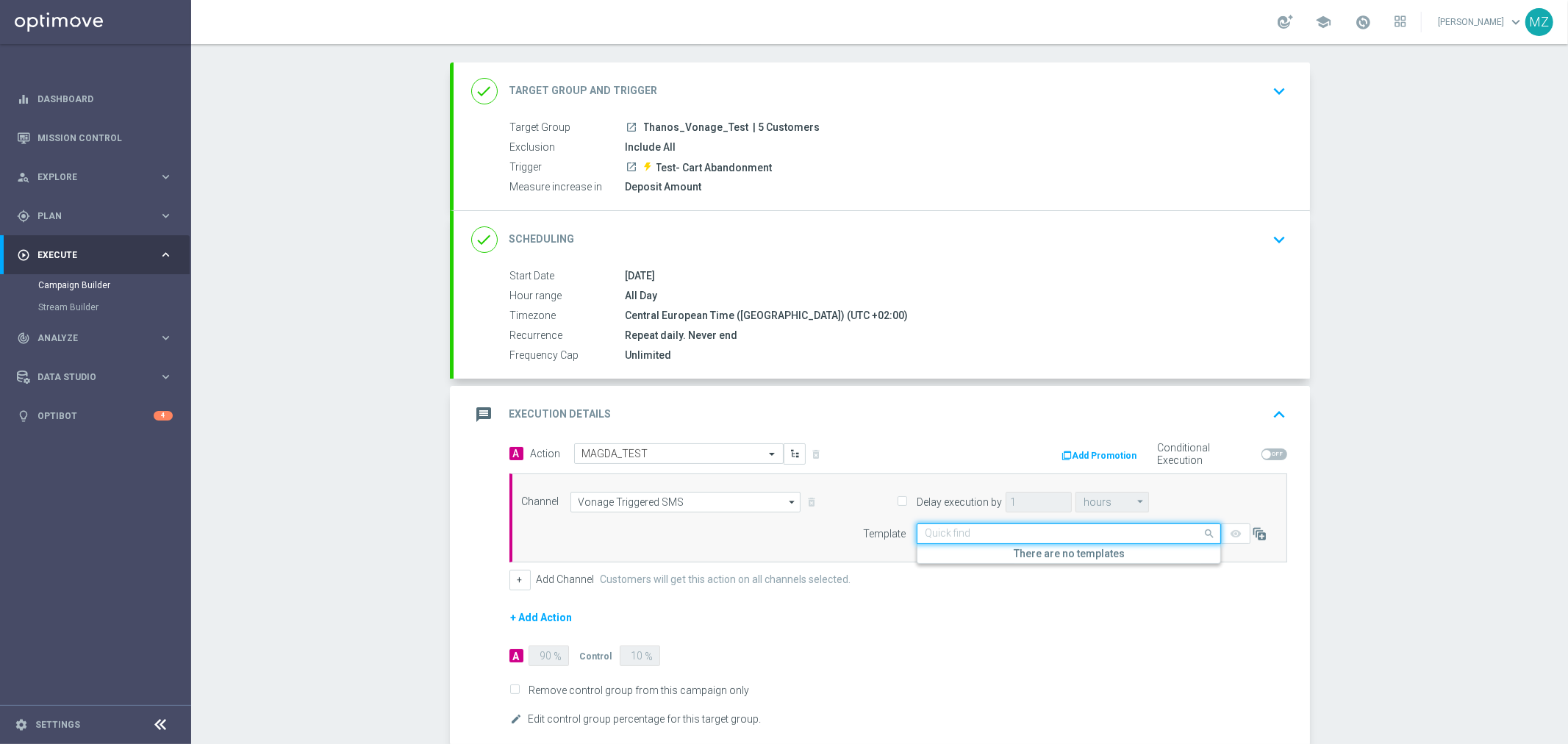
scroll to position [151, 0]
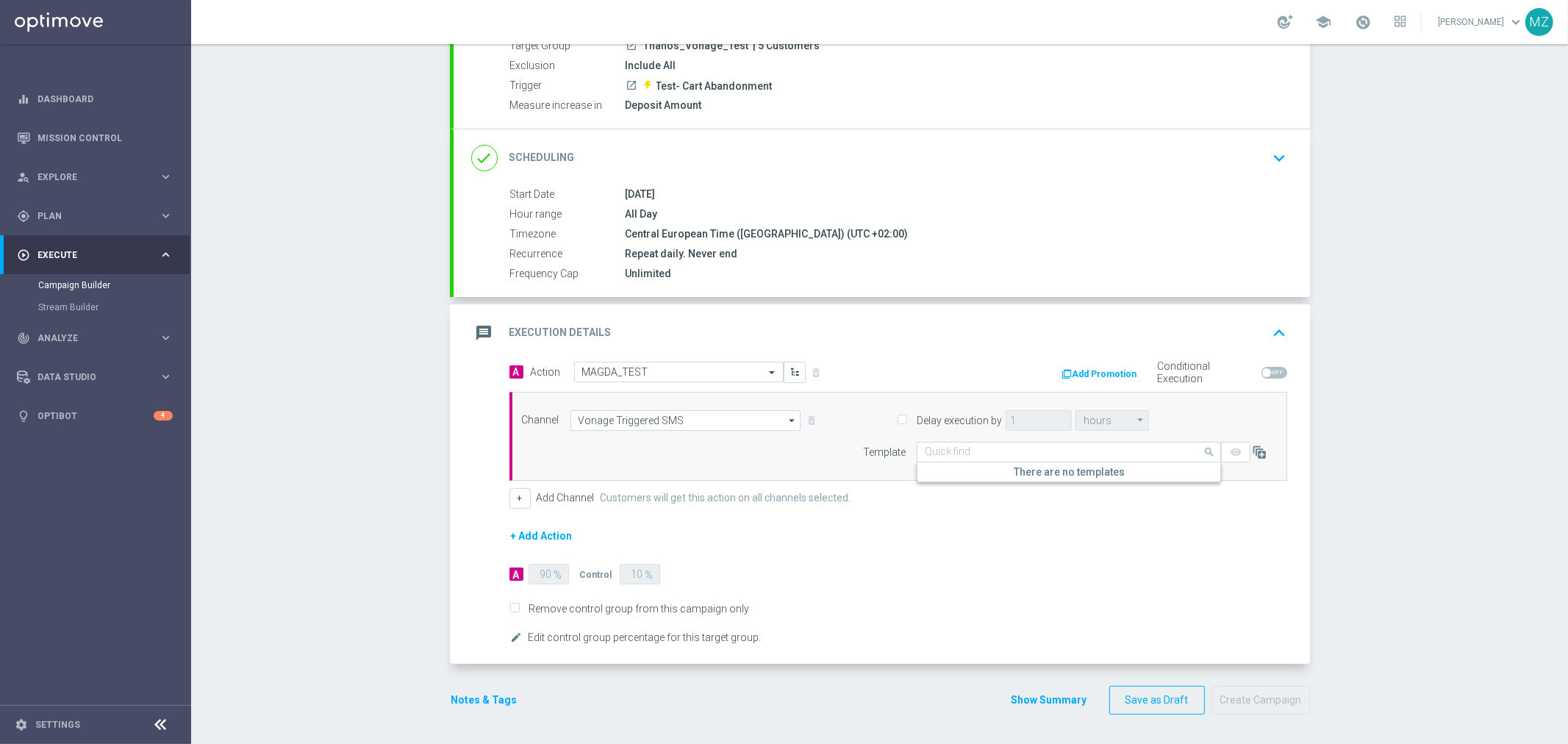
click at [512, 607] on input "Remove control group from this campaign only" at bounding box center [514, 610] width 9 height 9
checkbox input "true"
click at [891, 559] on form "A Action Select action MAGDA_TEST delete_forever Add Promotion Conditional Exec…" at bounding box center [898, 504] width 778 height 285
click at [1031, 447] on input "text" at bounding box center [1054, 452] width 259 height 12
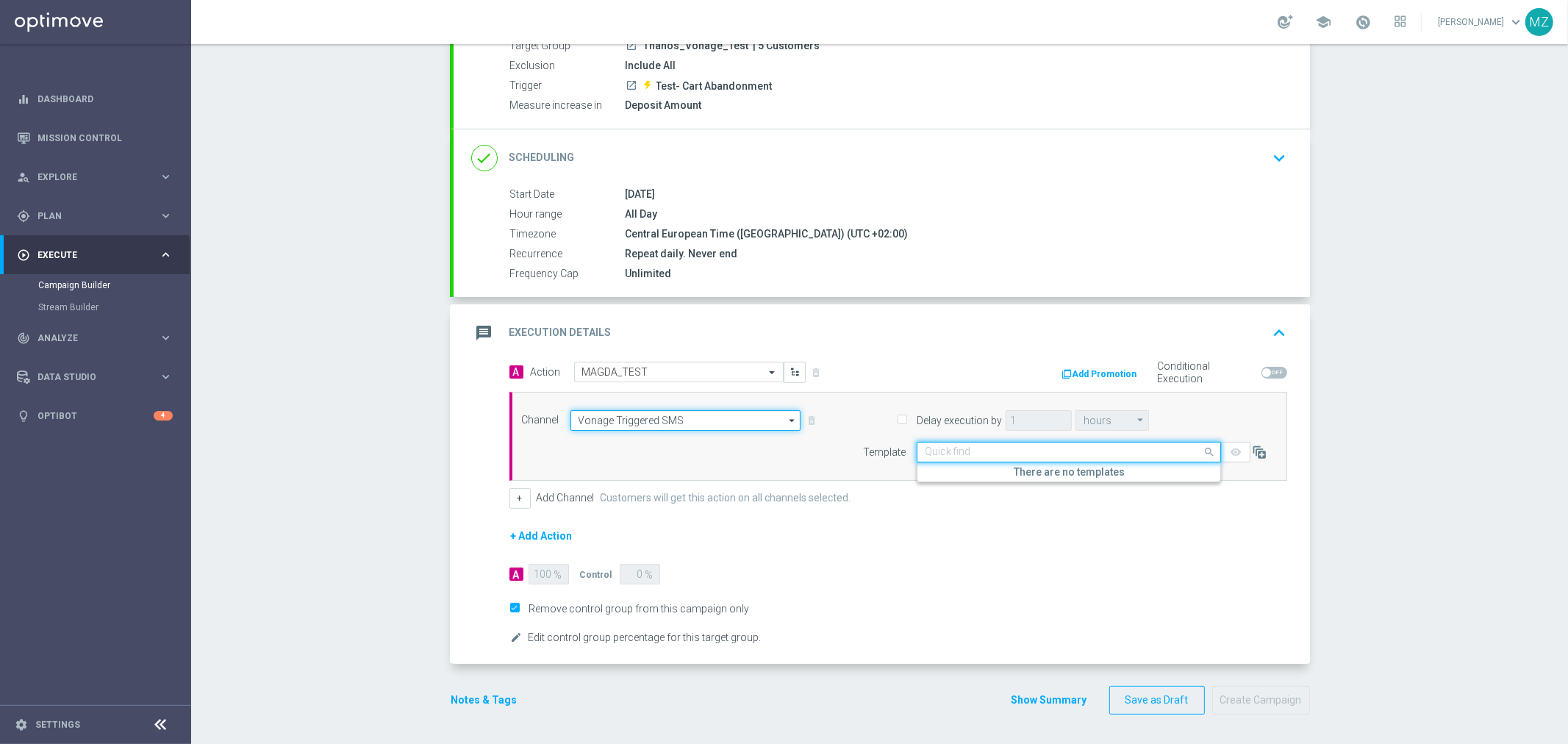
click at [713, 420] on input "Vonage Triggered SMS" at bounding box center [685, 420] width 231 height 20
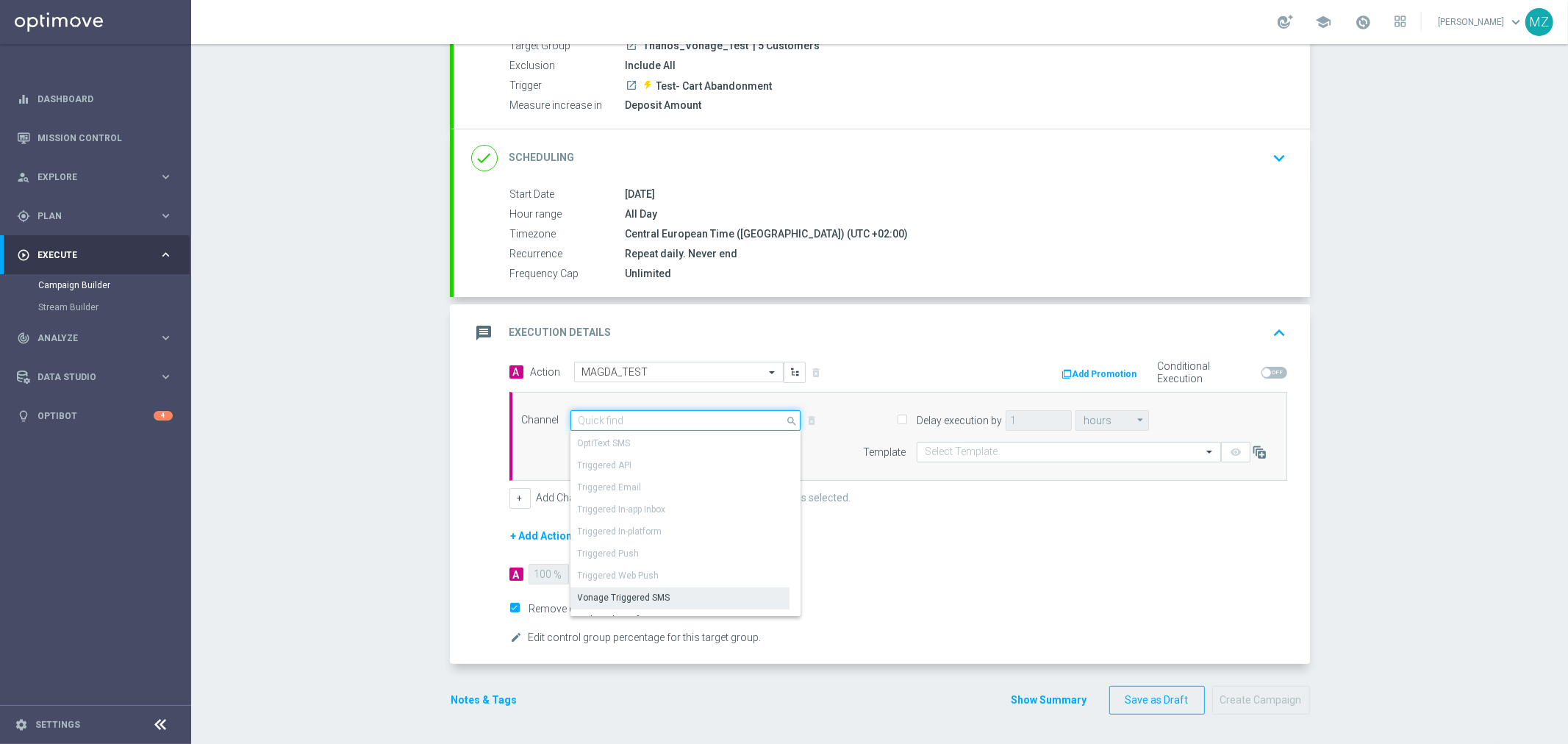
scroll to position [145, 0]
click at [1110, 603] on span "Remove control group from this campaign only" at bounding box center [898, 608] width 778 height 13
type input "Vonage Triggered SMS"
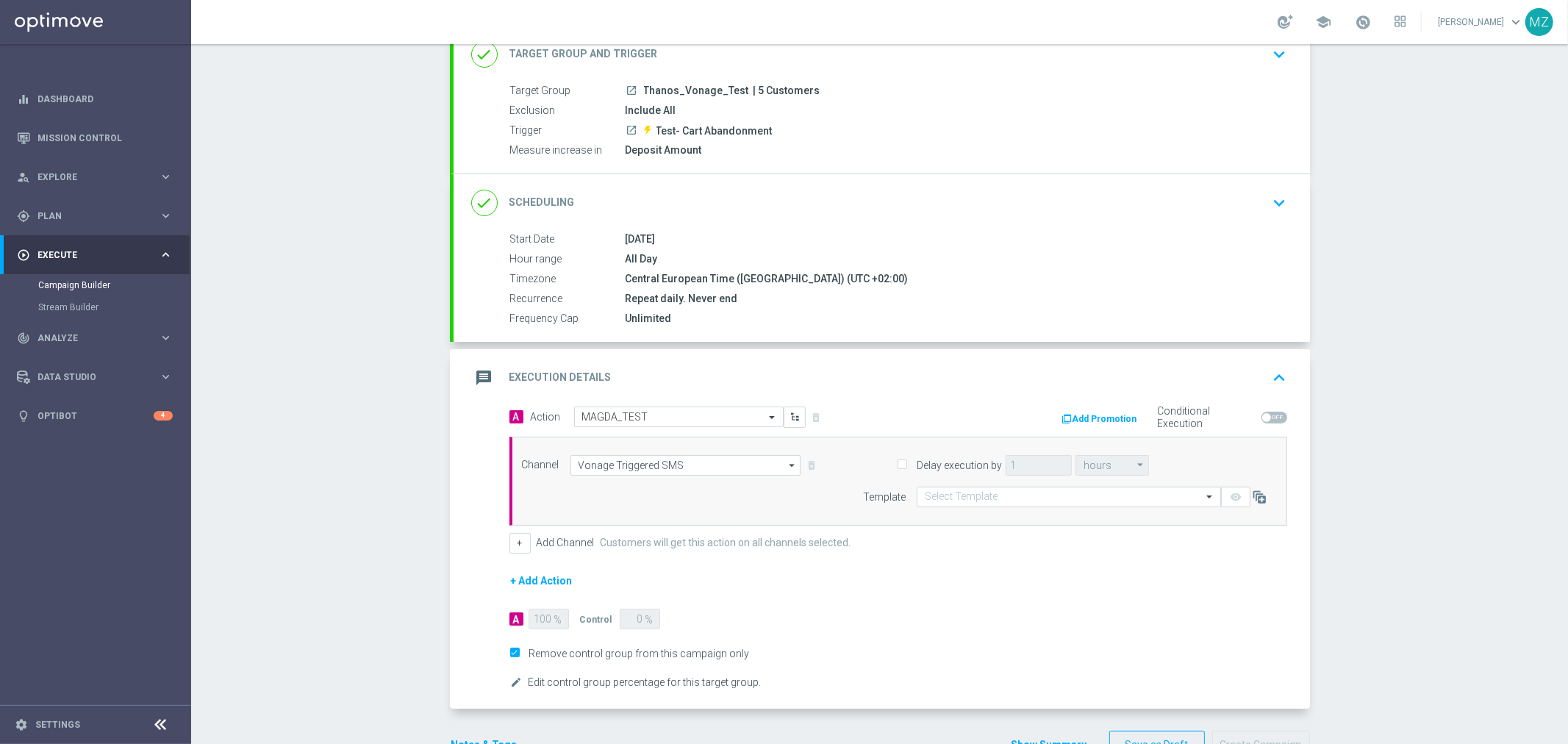
scroll to position [151, 0]
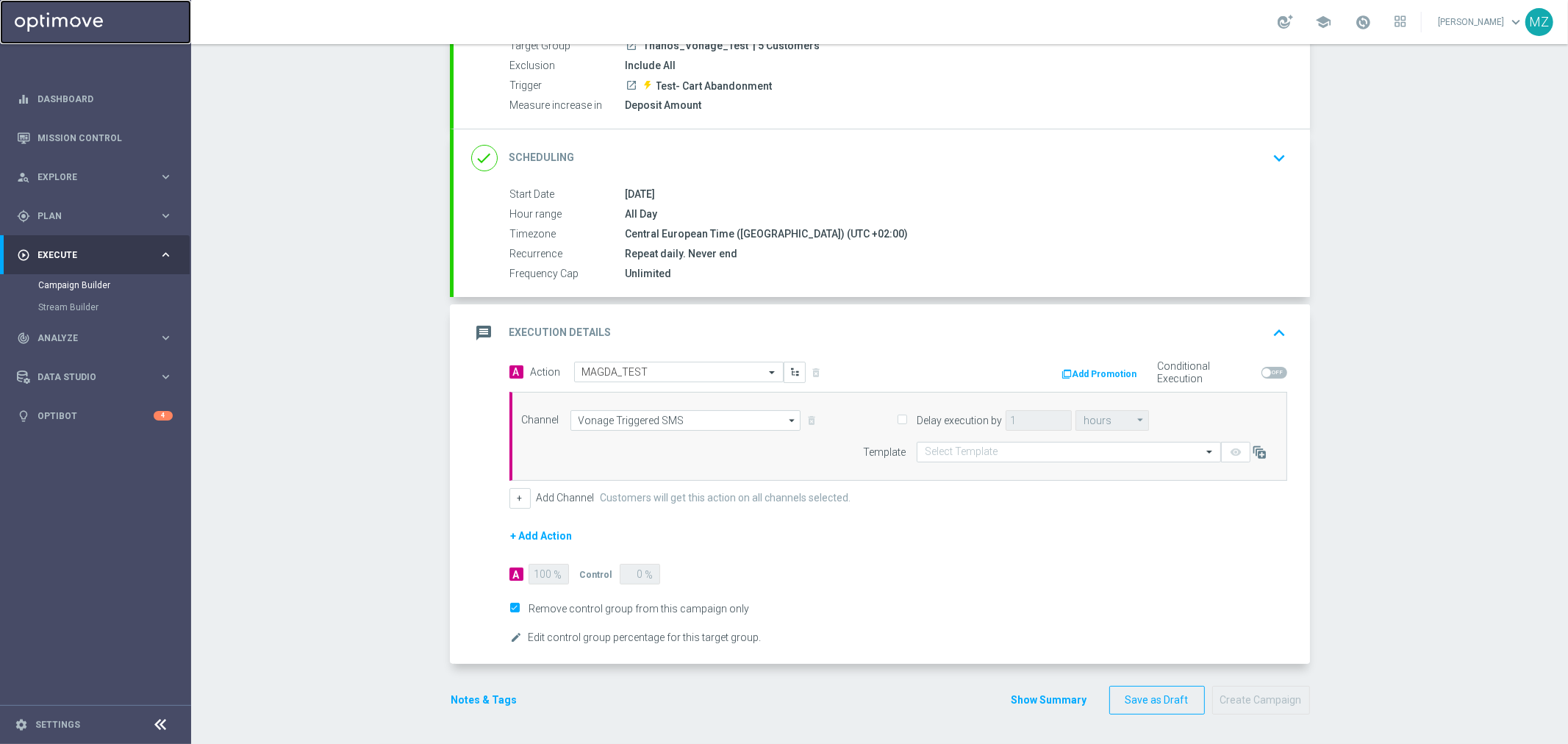
click at [62, 12] on link at bounding box center [96, 22] width 191 height 44
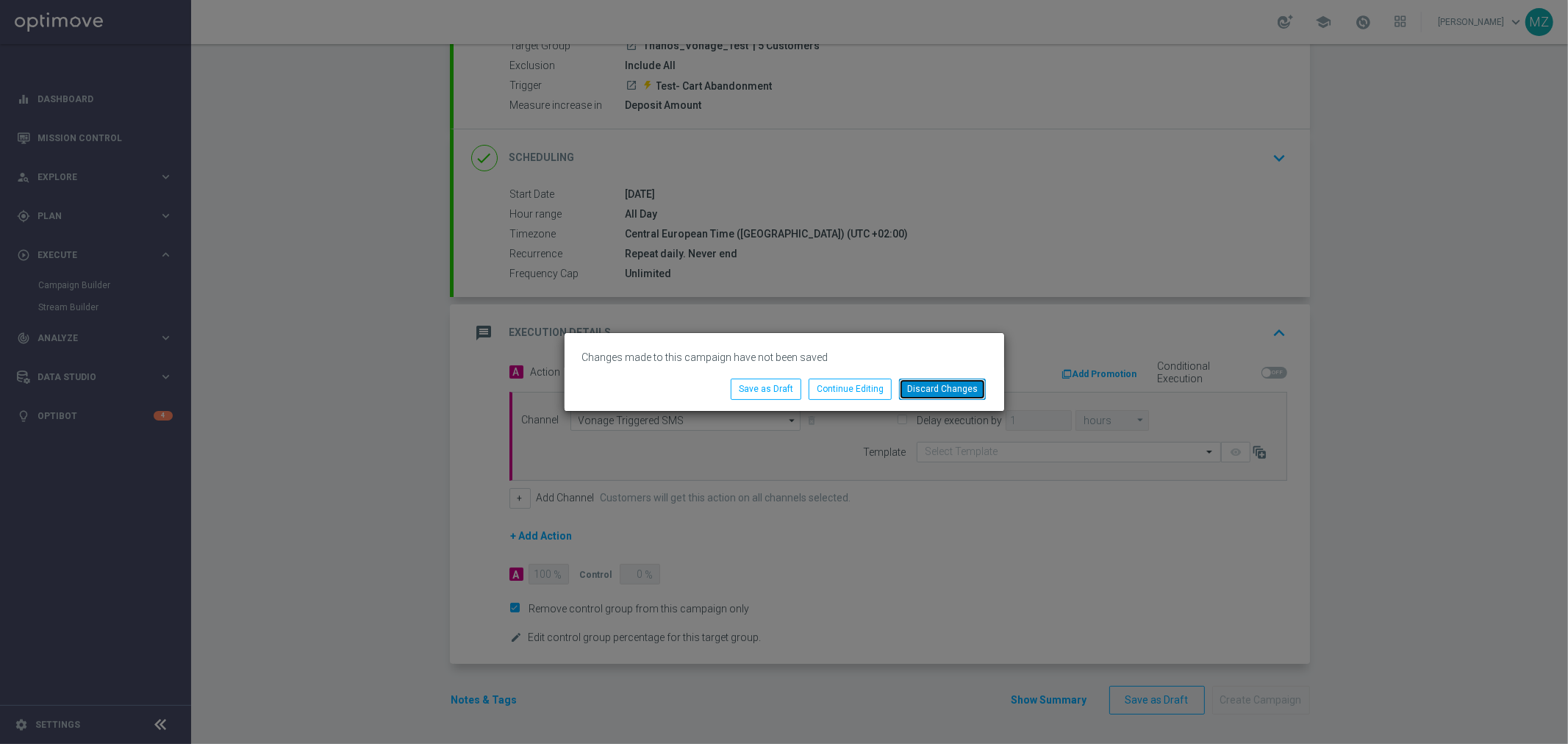
click at [939, 391] on button "Discard Changes" at bounding box center [943, 388] width 87 height 20
